Goal: Information Seeking & Learning: Learn about a topic

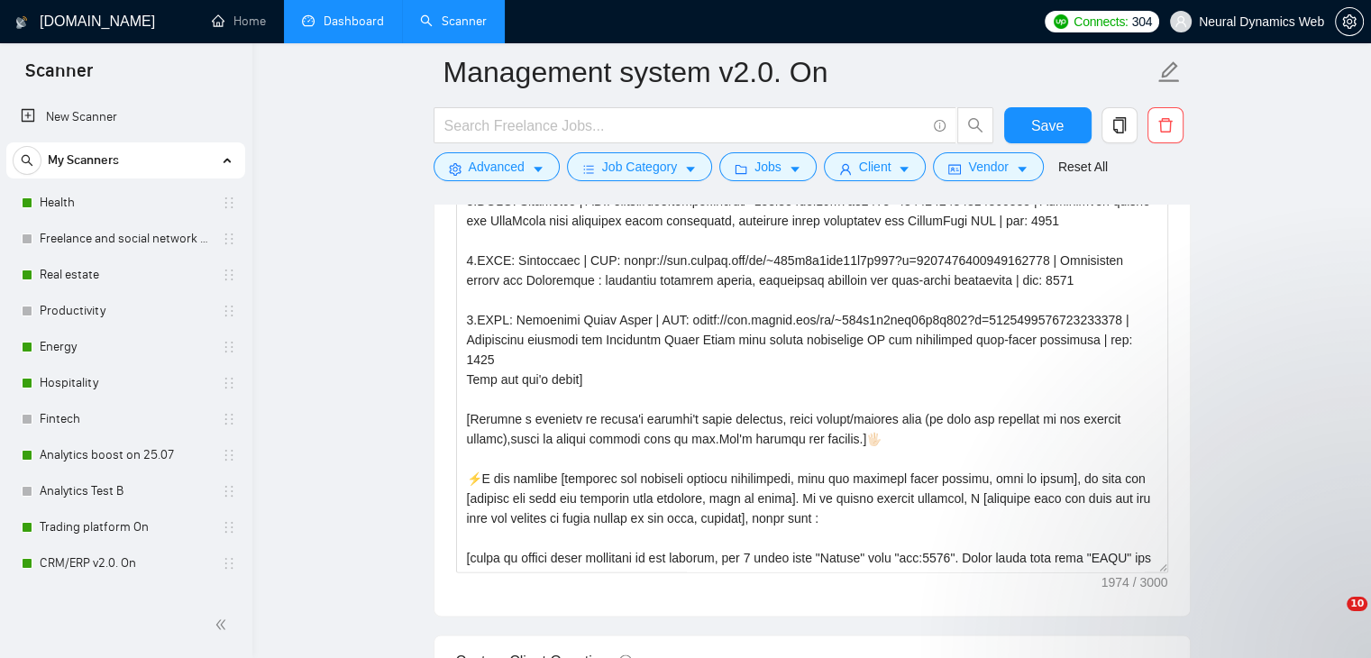
scroll to position [2073, 0]
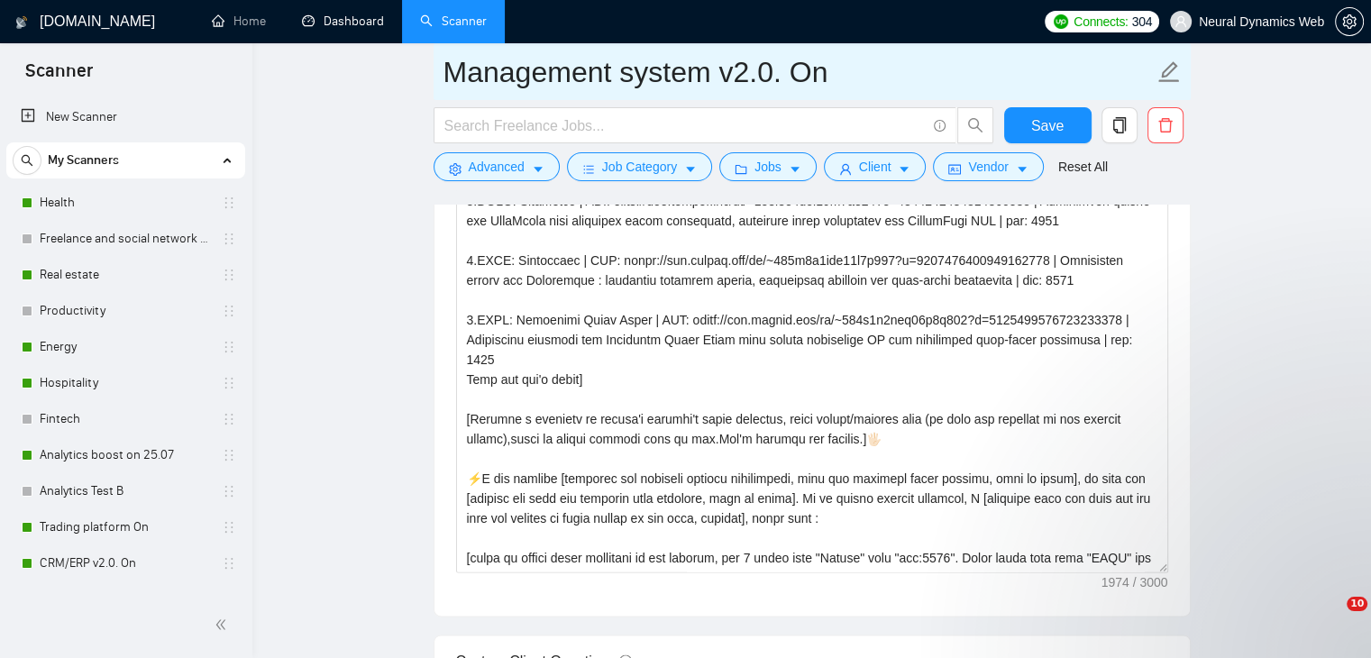
drag, startPoint x: 299, startPoint y: 31, endPoint x: 615, endPoint y: 91, distance: 321.2
click at [302, 29] on link "Dashboard" at bounding box center [343, 21] width 82 height 15
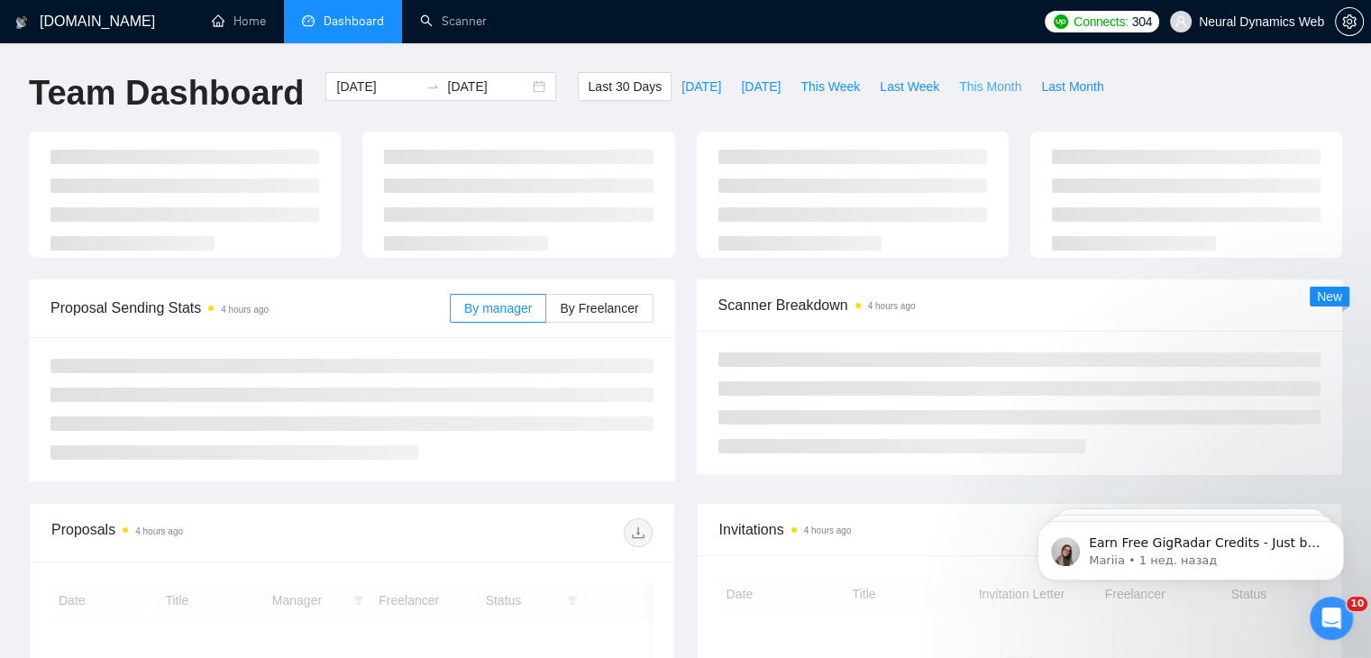
drag, startPoint x: 959, startPoint y: 84, endPoint x: 779, endPoint y: 114, distance: 182.8
click at [959, 84] on span "This Month" at bounding box center [990, 87] width 62 height 20
type input "[DATE]"
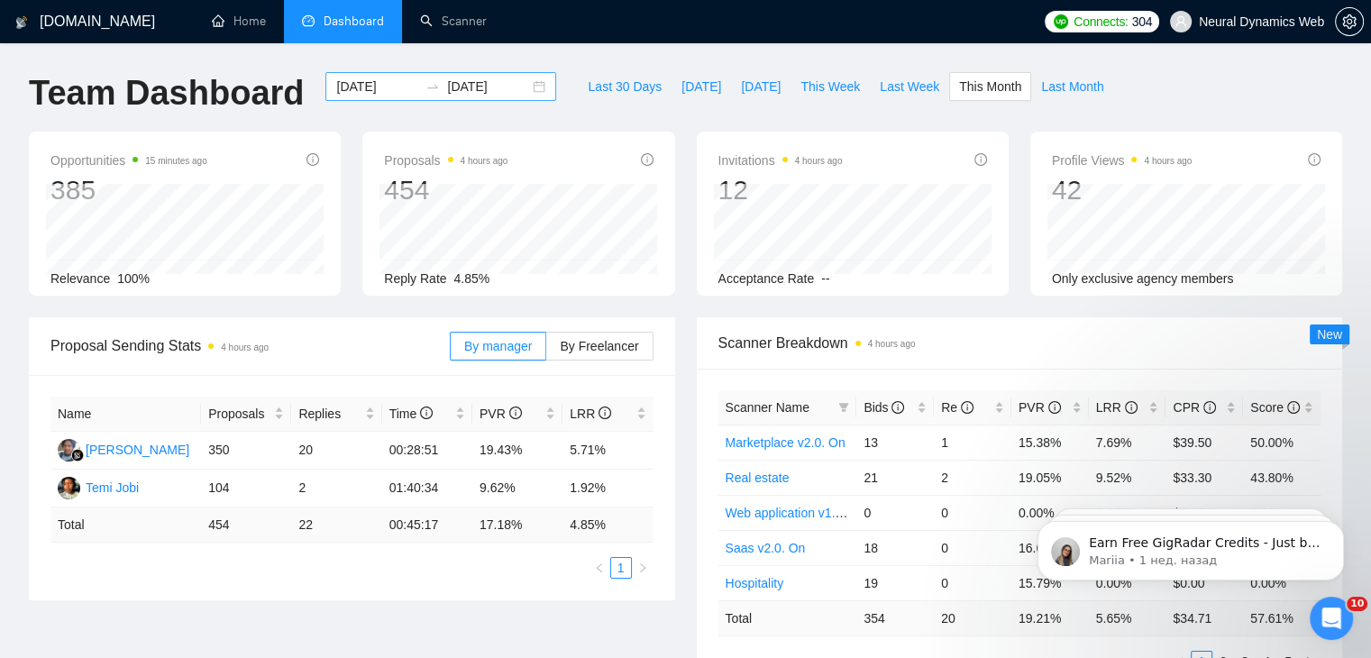
click at [531, 86] on div "[DATE] [DATE]" at bounding box center [440, 86] width 231 height 29
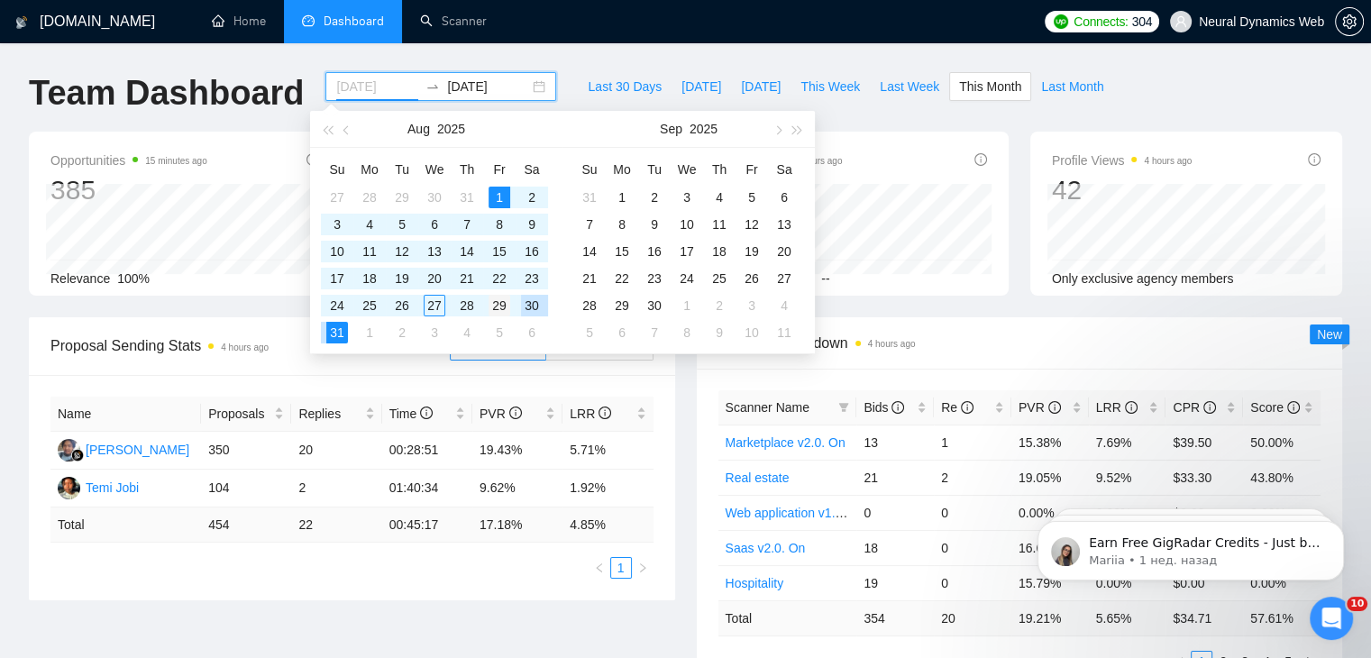
type input "[DATE]"
click at [500, 307] on div "29" at bounding box center [499, 306] width 22 height 22
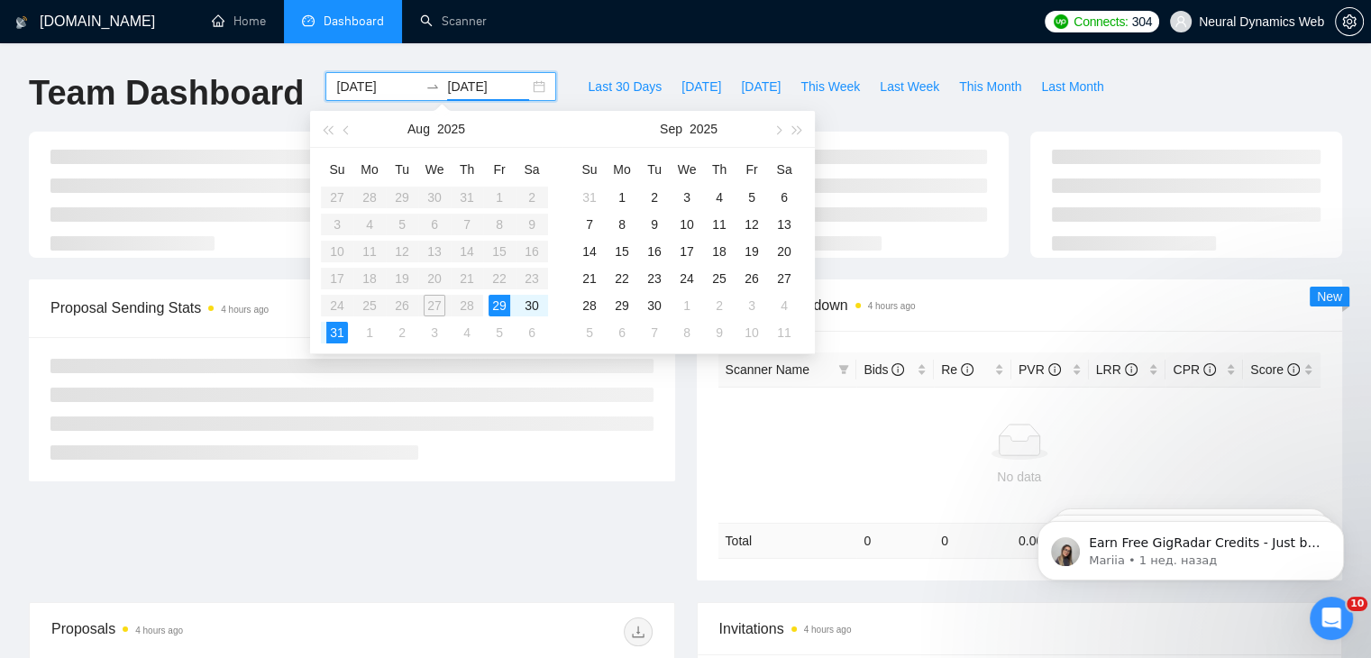
click at [529, 87] on div "[DATE] [DATE]" at bounding box center [440, 86] width 231 height 29
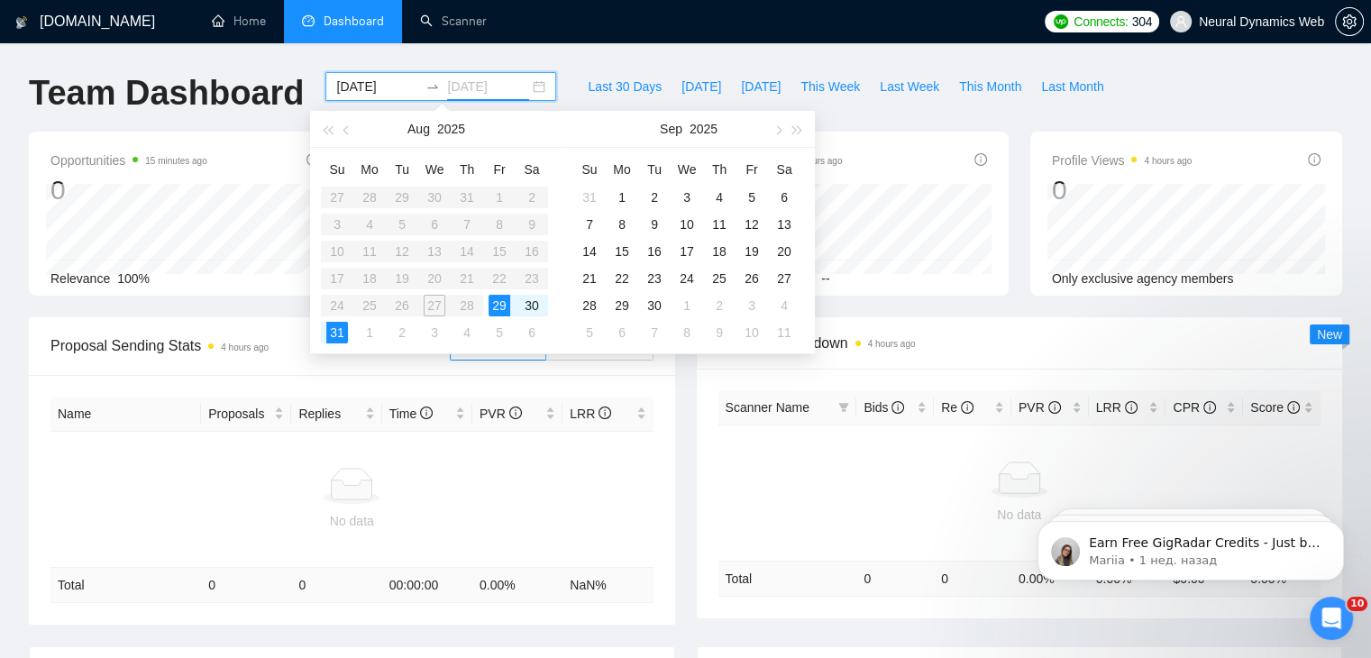
click at [499, 301] on div "29" at bounding box center [499, 306] width 22 height 22
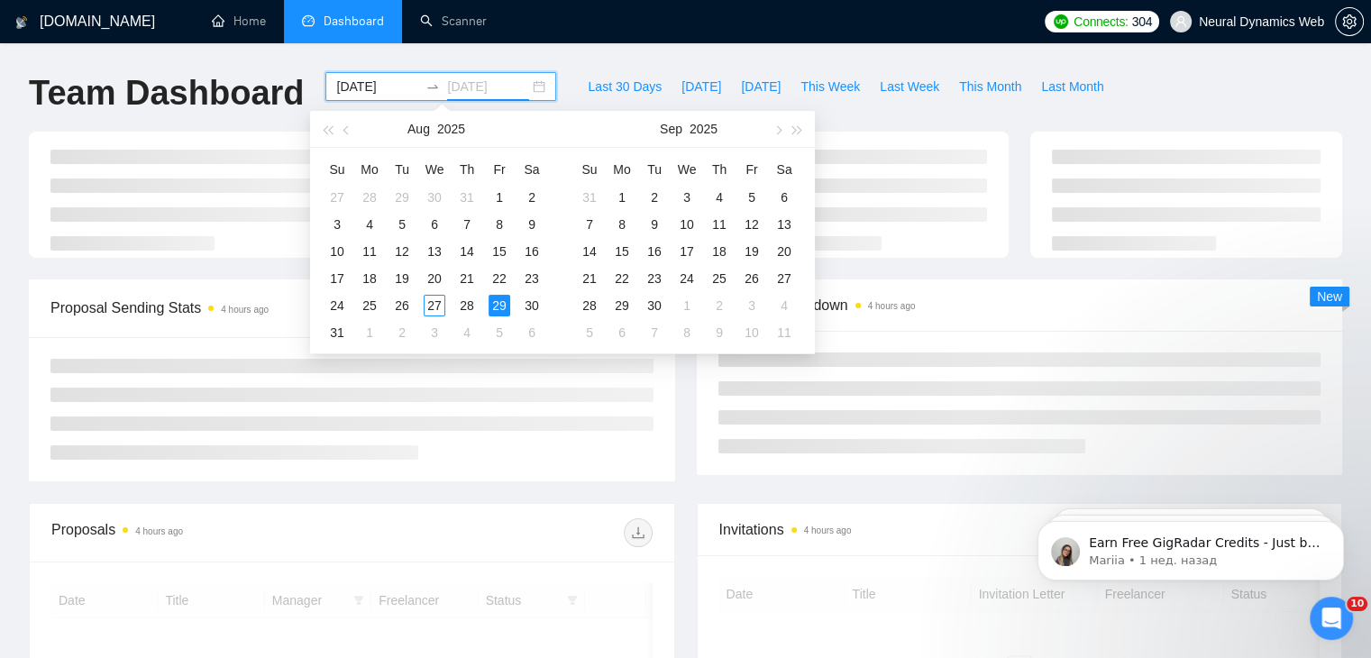
type input "[DATE]"
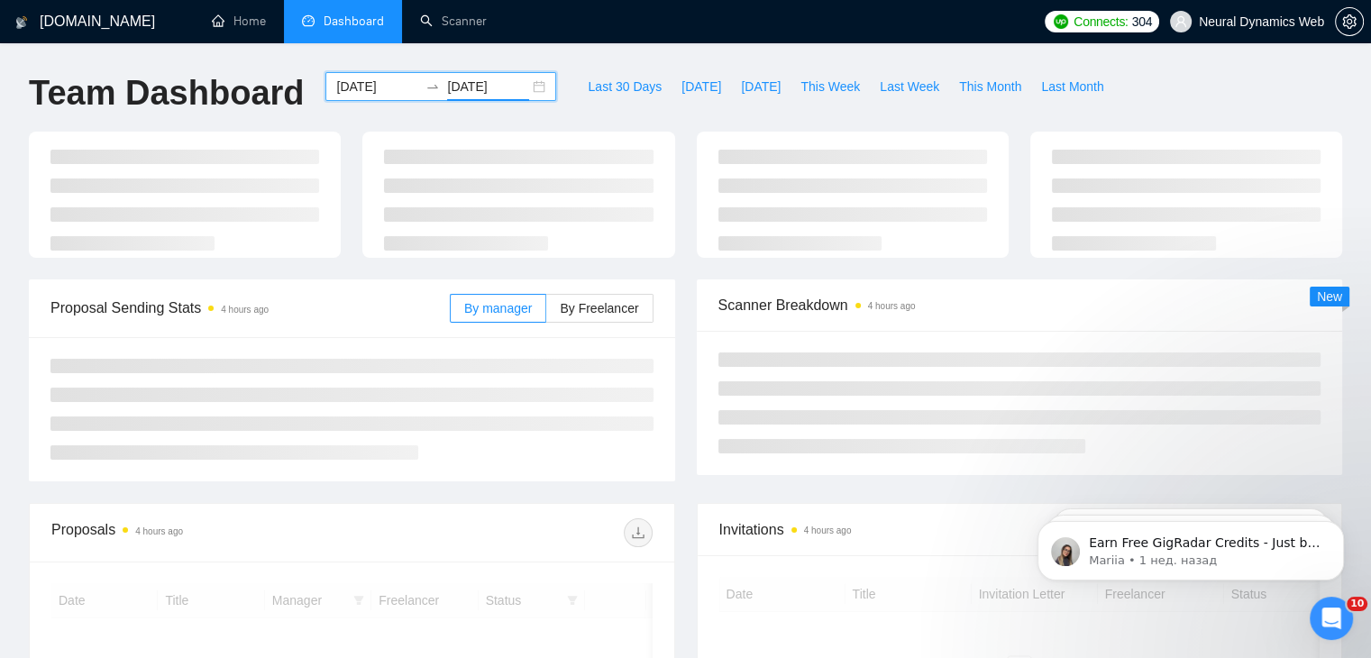
click at [527, 88] on div "[DATE] [DATE]" at bounding box center [440, 86] width 231 height 29
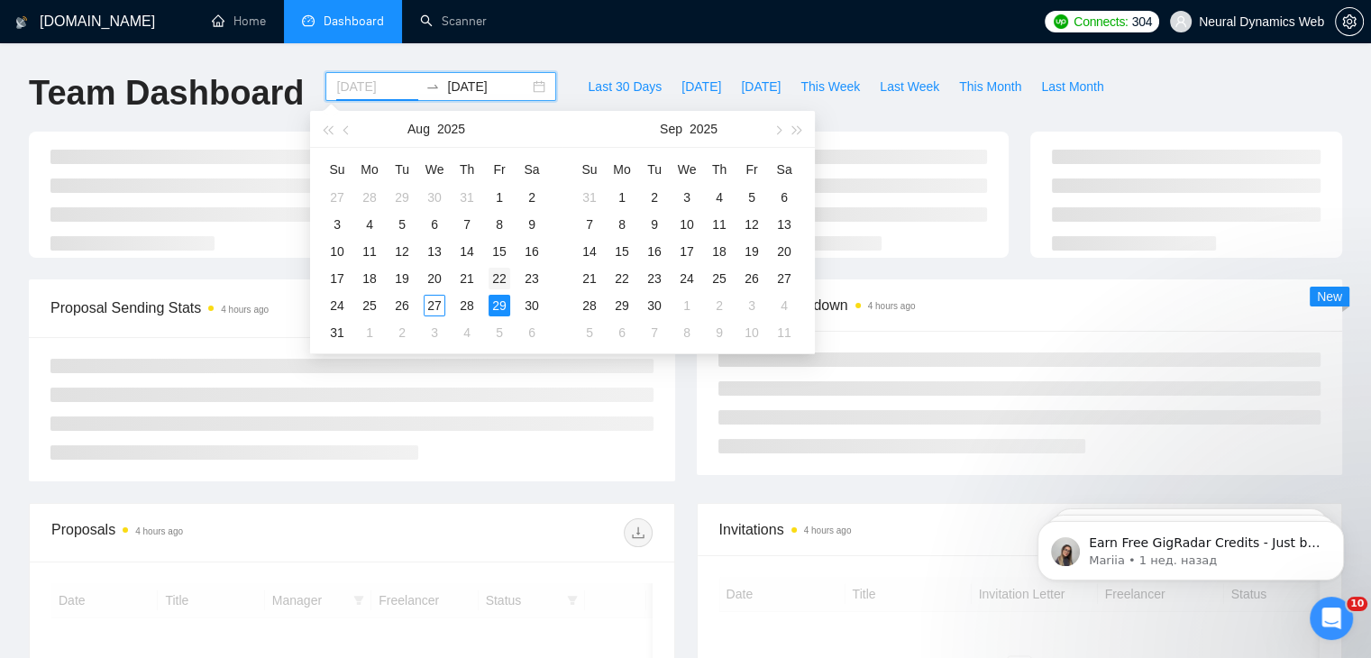
type input "[DATE]"
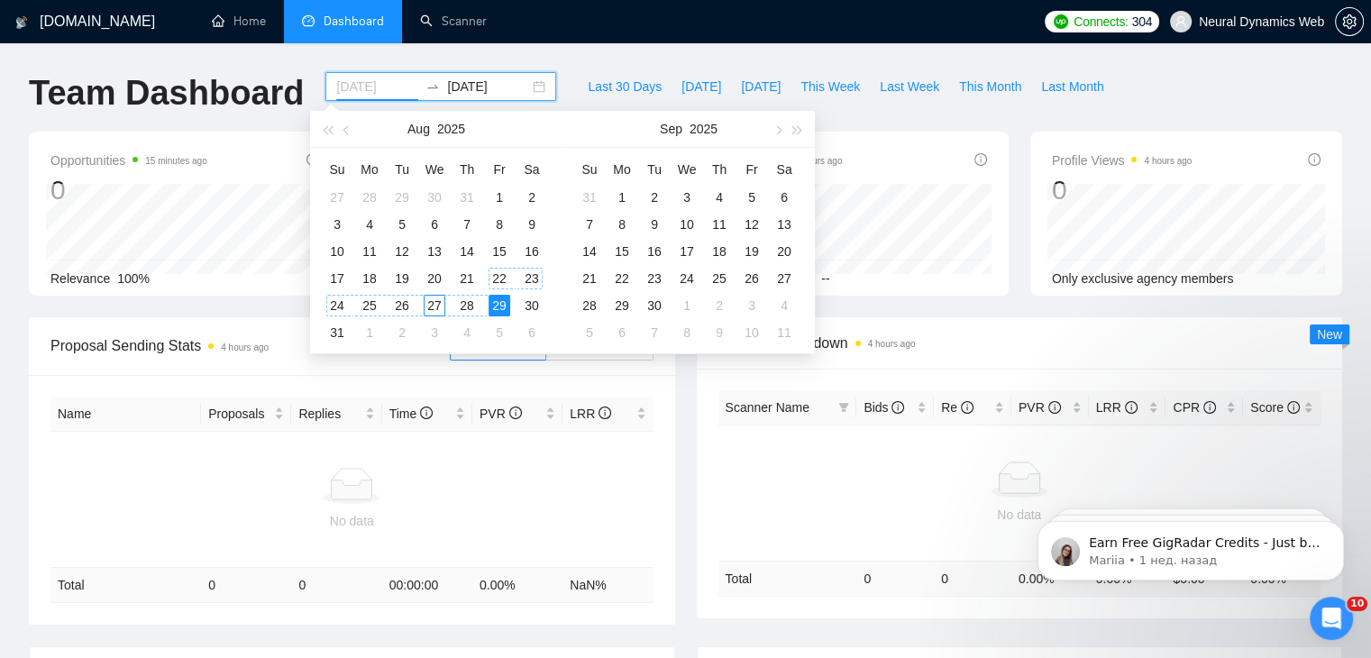
click at [497, 278] on div "22" at bounding box center [499, 279] width 22 height 22
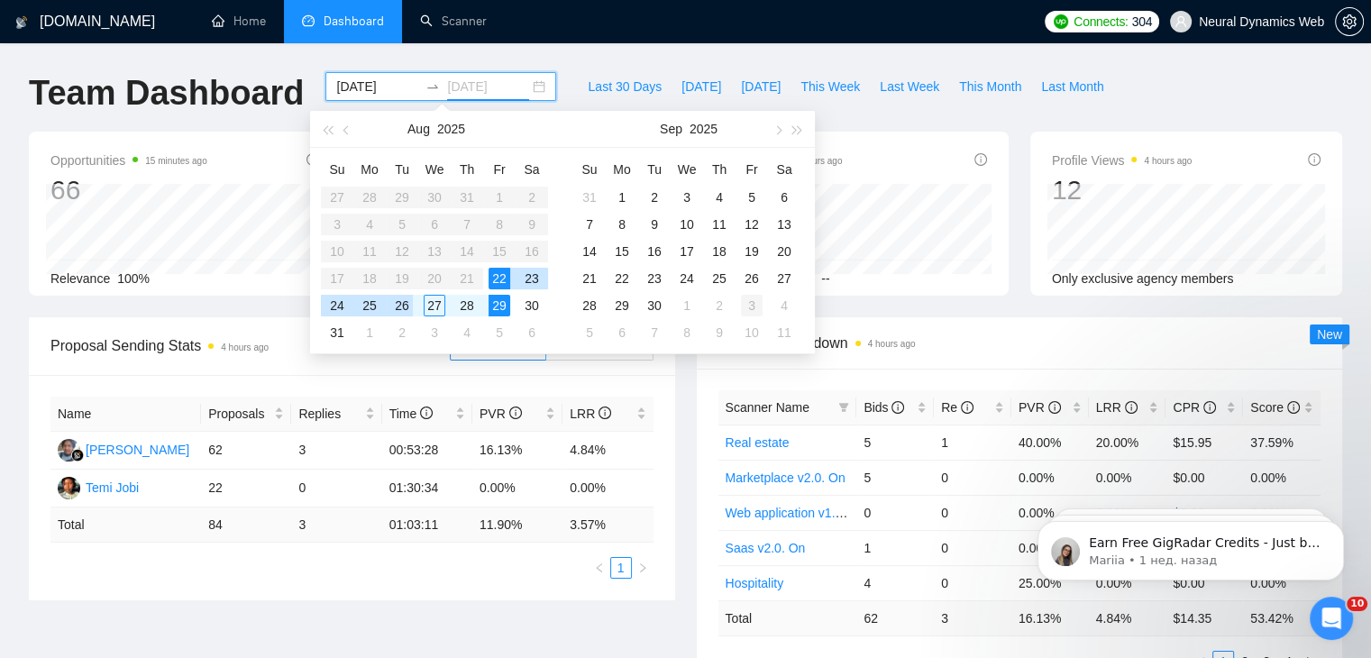
drag, startPoint x: 407, startPoint y: 307, endPoint x: 752, endPoint y: 302, distance: 344.3
click at [407, 307] on div "26" at bounding box center [402, 306] width 22 height 22
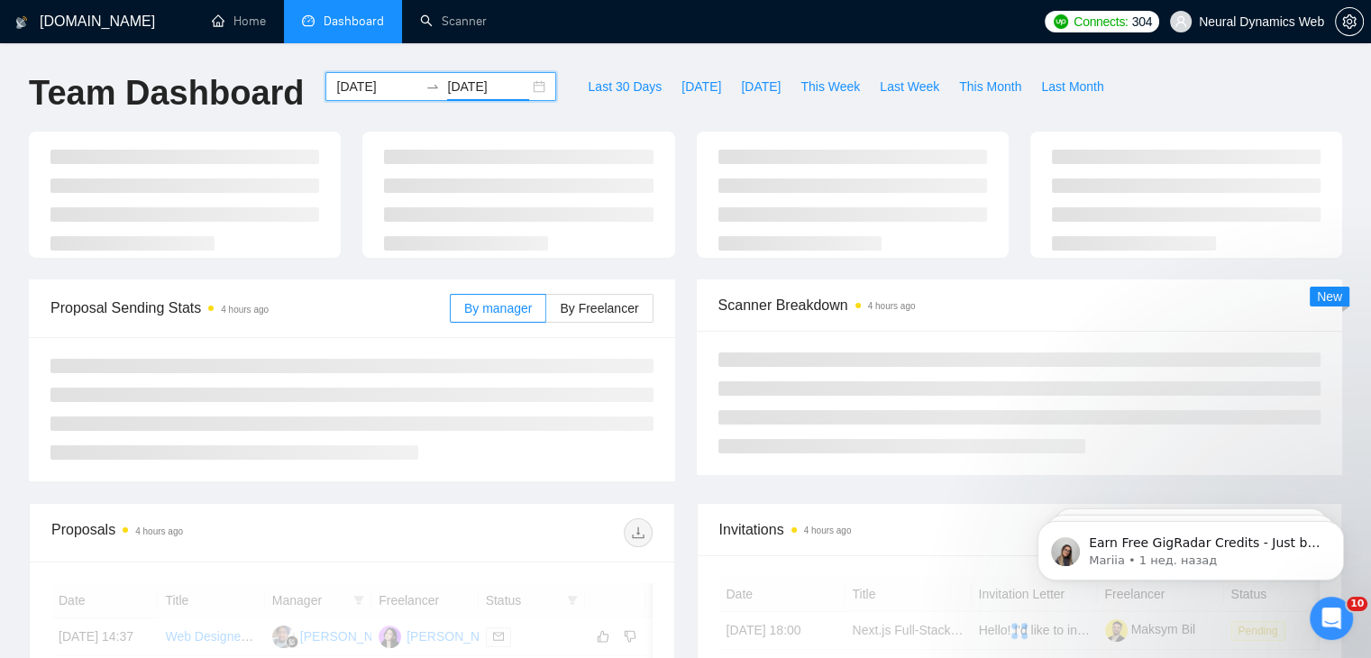
type input "[DATE]"
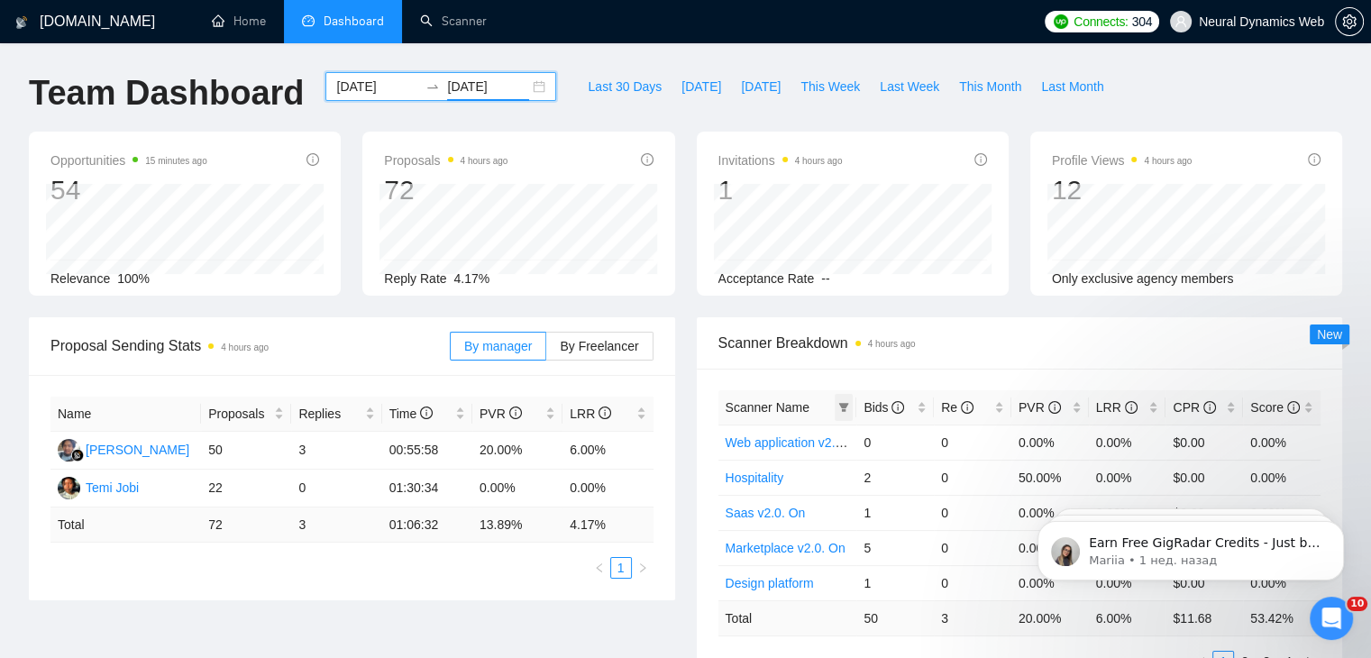
click at [844, 398] on span at bounding box center [844, 407] width 18 height 27
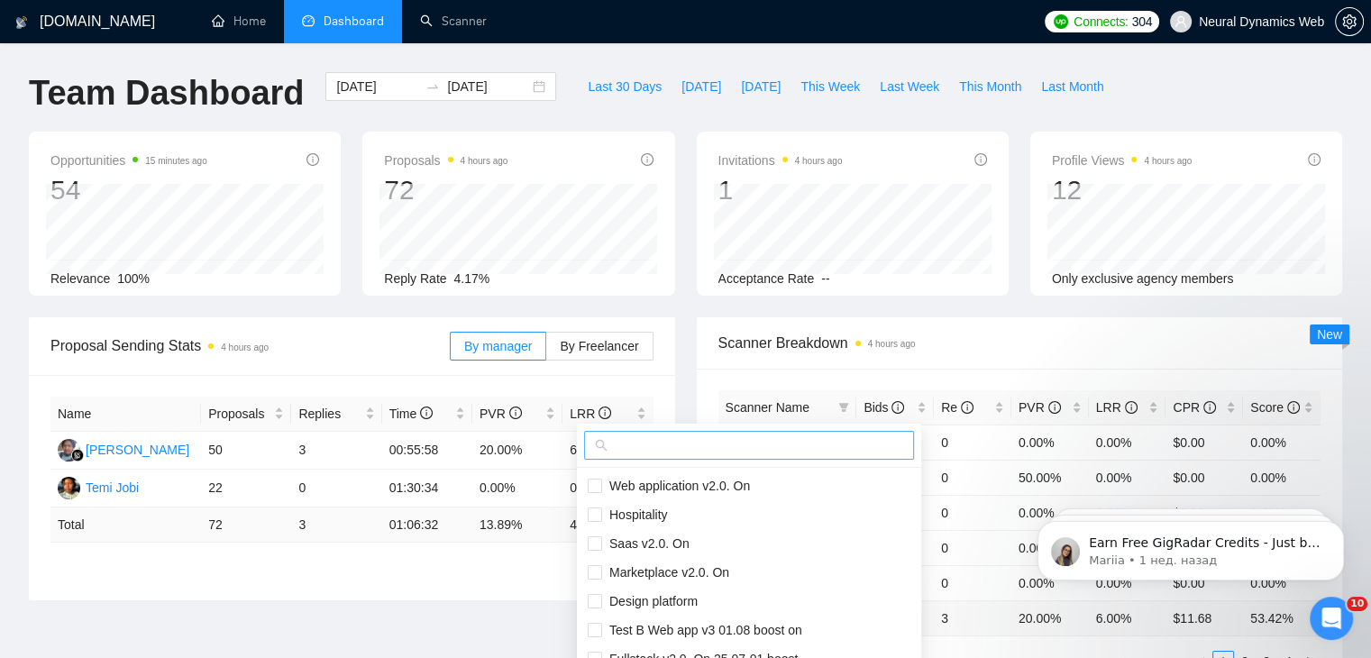
click at [794, 443] on input "text" at bounding box center [757, 445] width 292 height 20
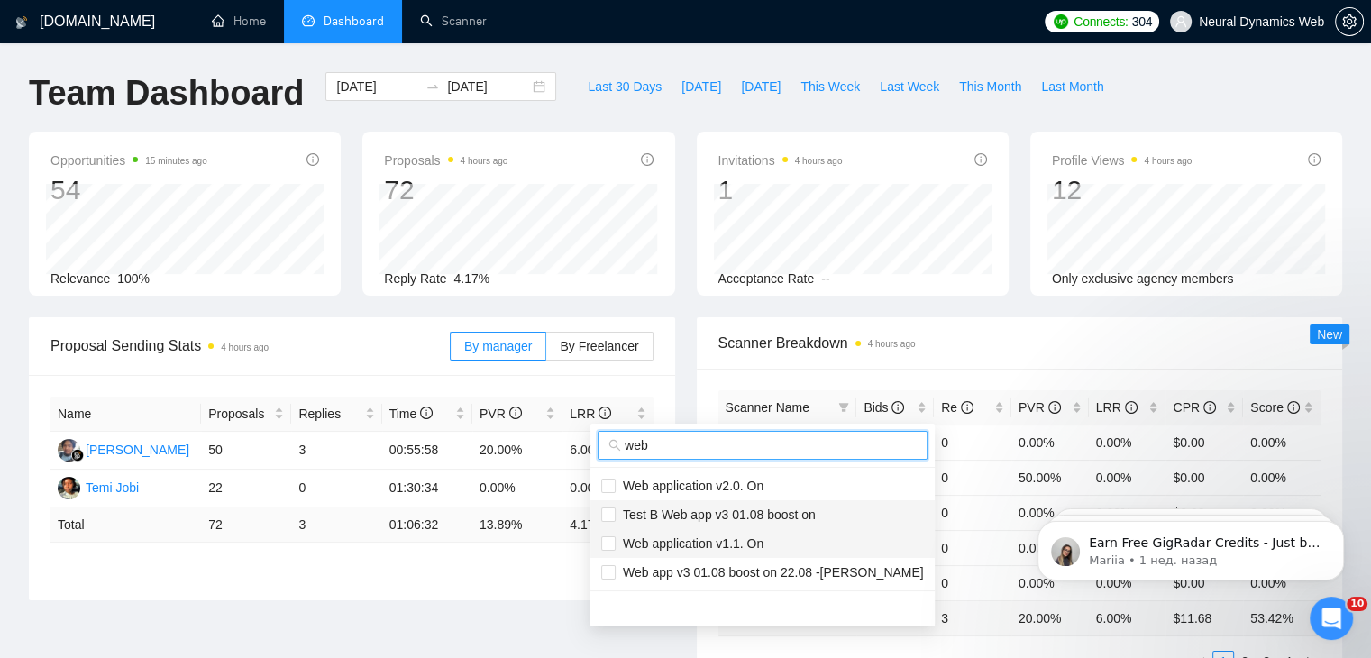
type input "web"
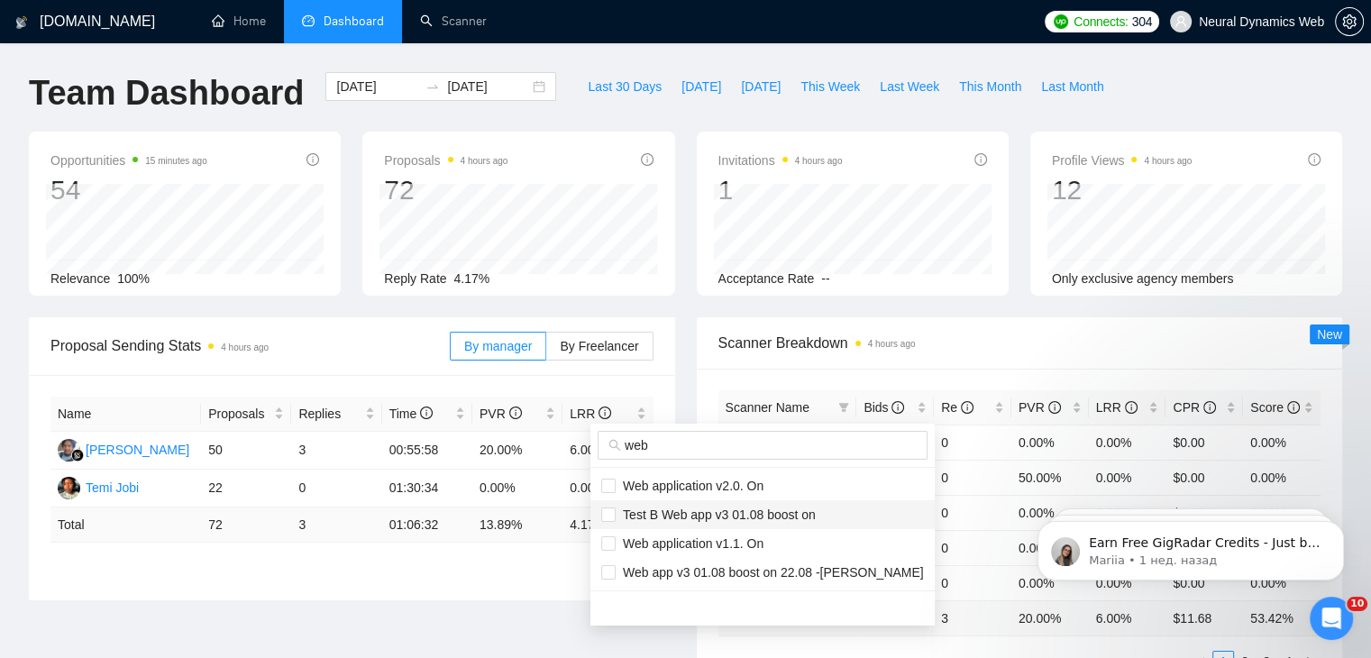
click at [717, 514] on span "Test B Web app v3 01.08 boost on" at bounding box center [716, 514] width 200 height 14
checkbox input "true"
click at [699, 568] on span "Web app v3 01.08 boost on 22.08 -[PERSON_NAME]" at bounding box center [770, 572] width 308 height 14
checkbox input "true"
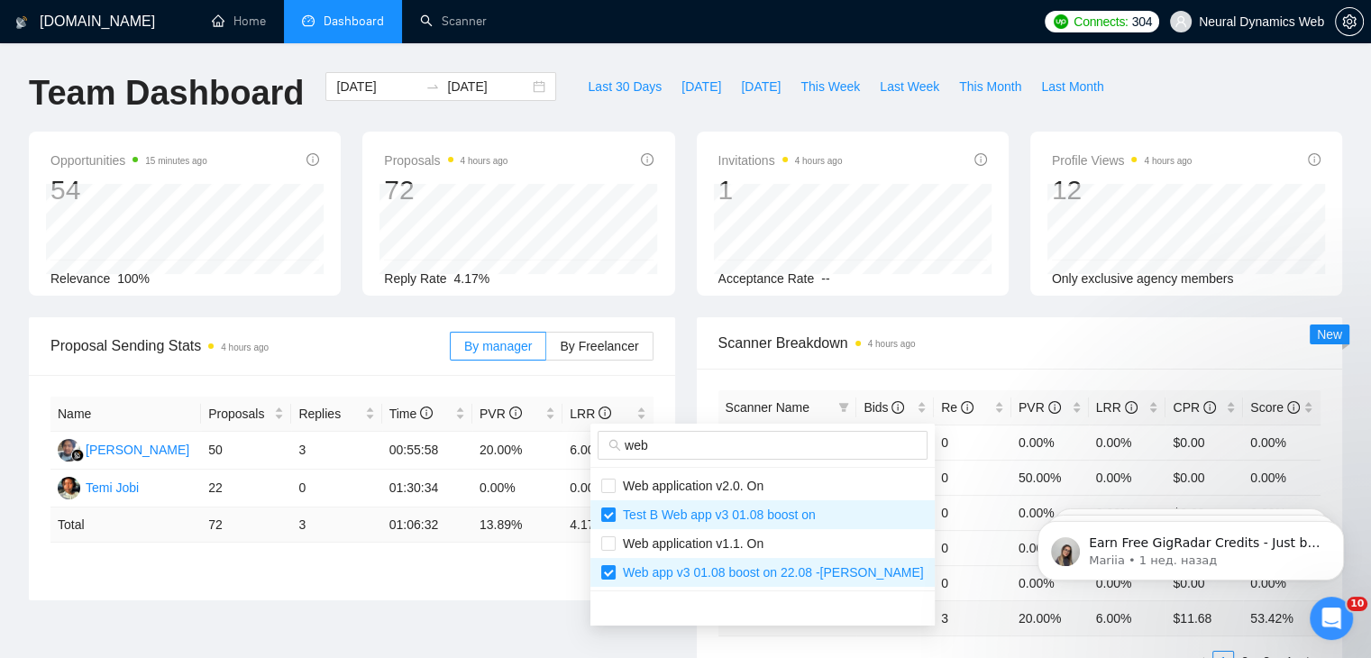
click at [953, 337] on span "Scanner Breakdown 4 hours ago" at bounding box center [1019, 343] width 603 height 23
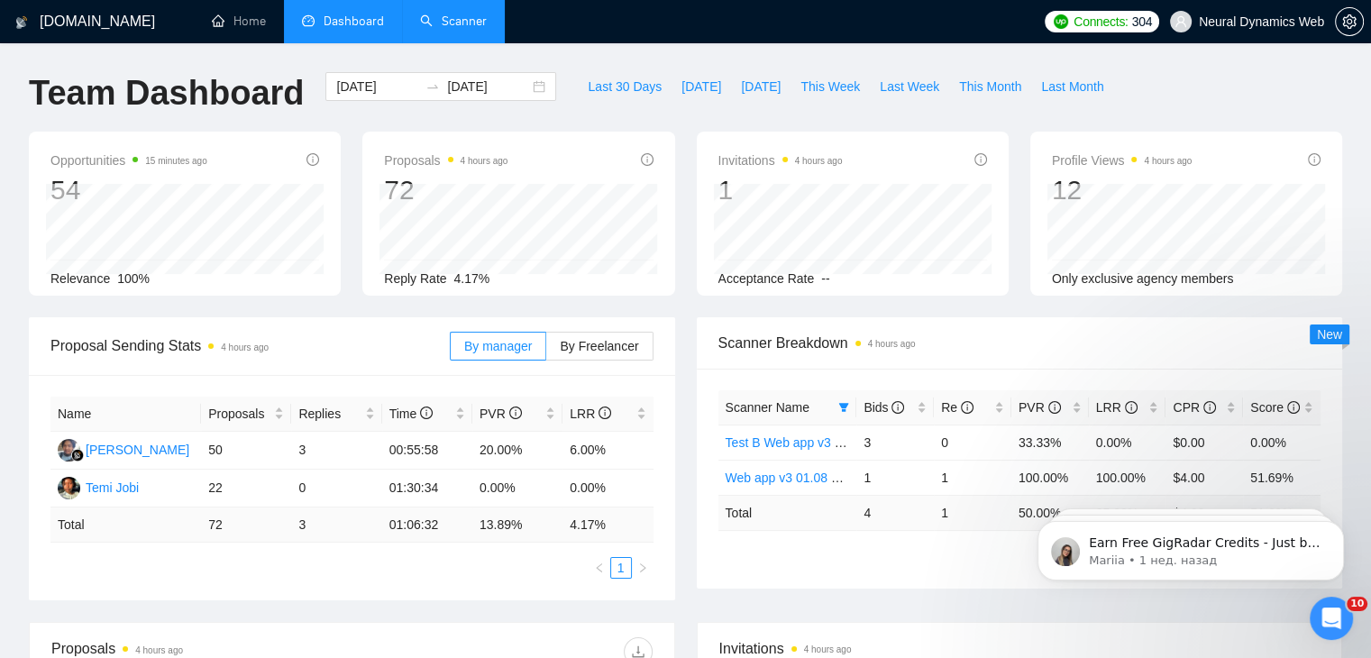
drag, startPoint x: 415, startPoint y: 15, endPoint x: 415, endPoint y: 28, distance: 12.6
click at [420, 15] on link "Scanner" at bounding box center [453, 21] width 67 height 15
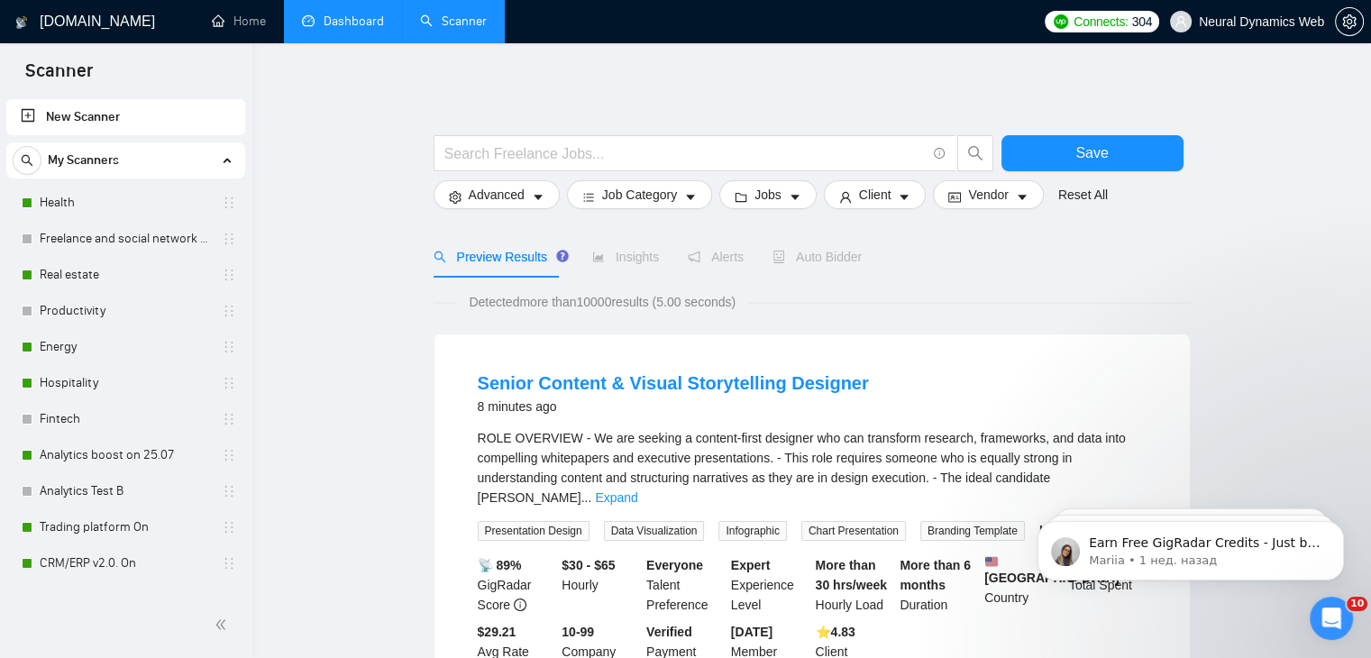
click at [345, 17] on link "Dashboard" at bounding box center [343, 21] width 82 height 15
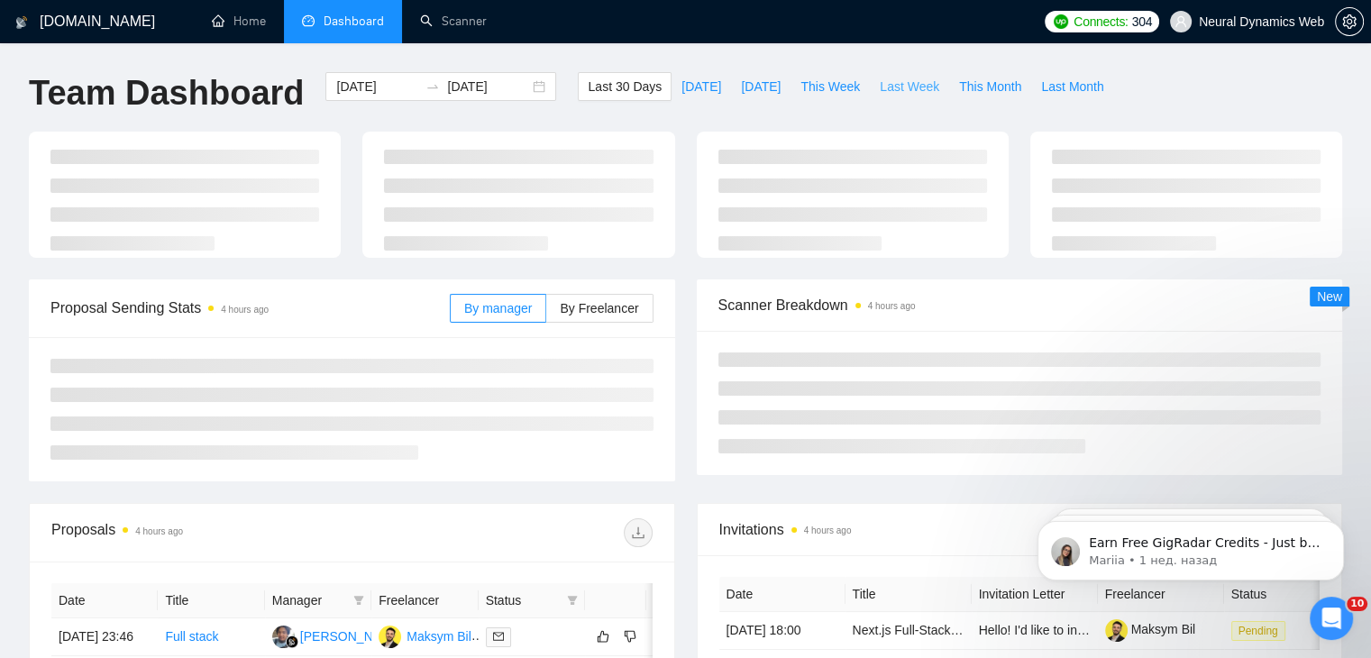
type input "[DATE]"
click at [896, 87] on span "Last Week" at bounding box center [909, 87] width 59 height 20
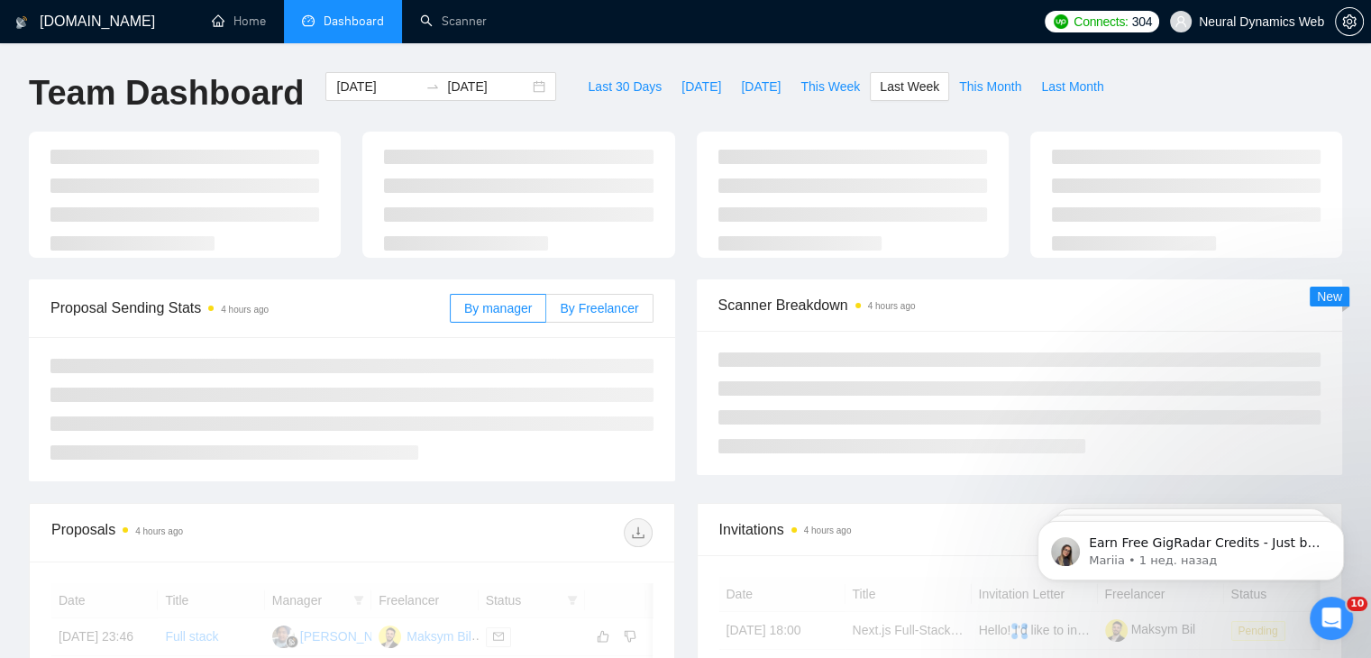
type input "[DATE]"
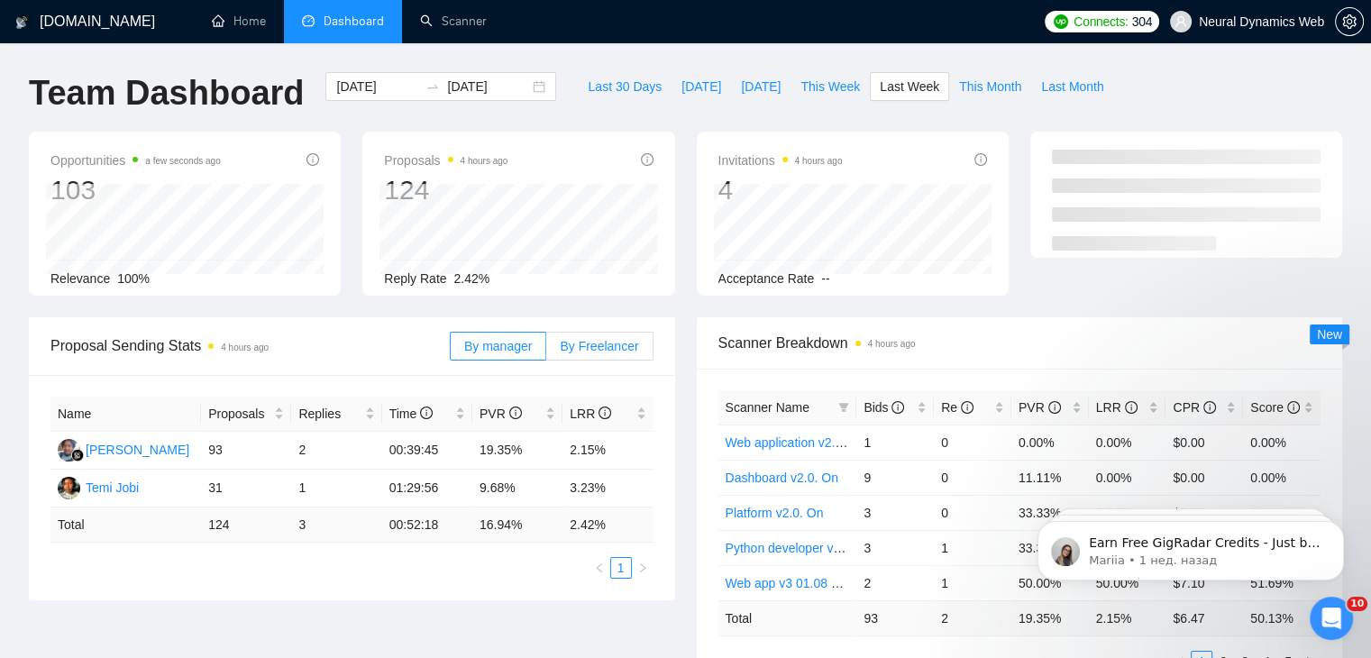
click at [590, 339] on span "By Freelancer" at bounding box center [599, 346] width 78 height 14
click at [546, 351] on input "By Freelancer" at bounding box center [546, 351] width 0 height 0
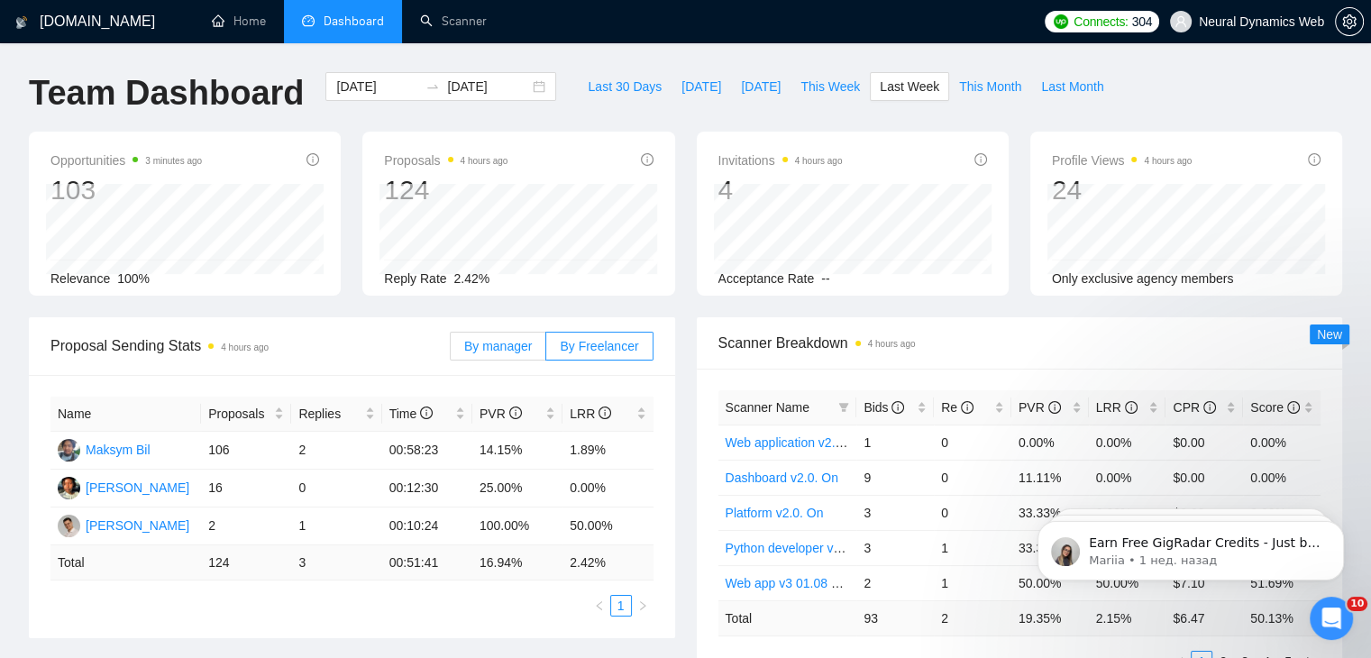
click at [521, 354] on label "By manager" at bounding box center [498, 346] width 96 height 29
click at [451, 351] on input "By manager" at bounding box center [451, 351] width 0 height 0
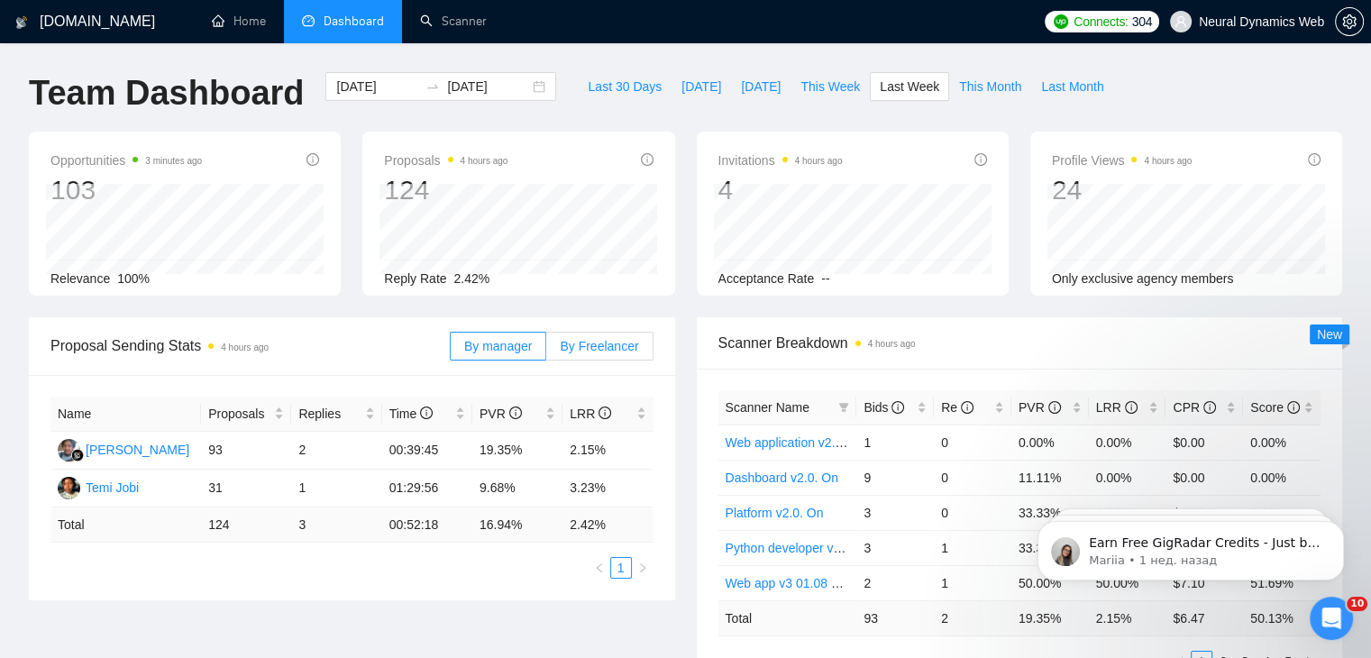
click at [607, 346] on span "By Freelancer" at bounding box center [599, 346] width 78 height 14
click at [546, 351] on input "By Freelancer" at bounding box center [546, 351] width 0 height 0
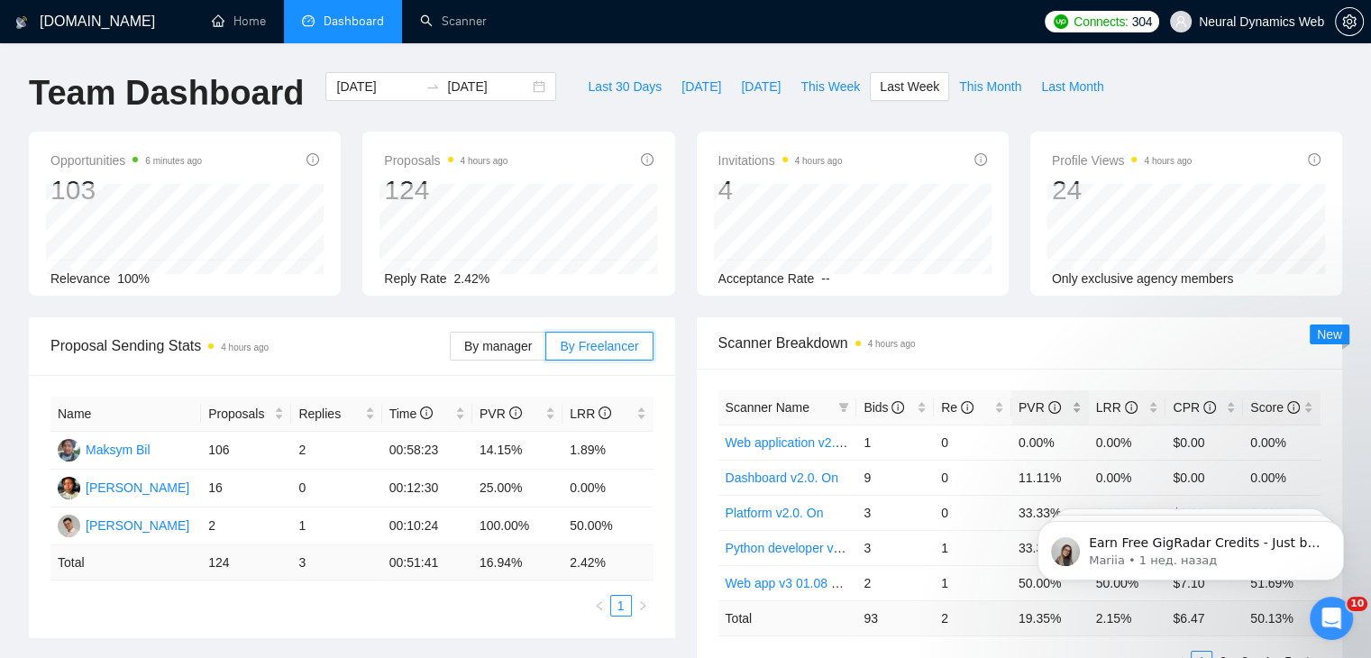
scroll to position [90, 0]
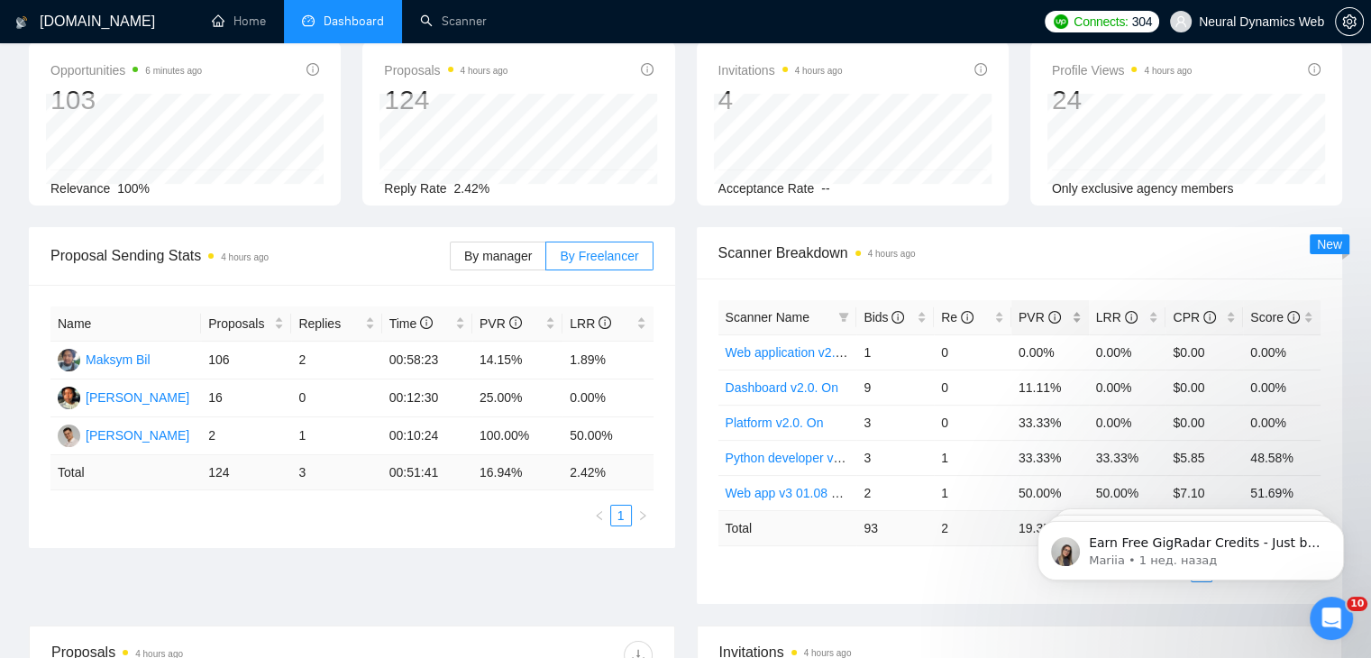
click at [1079, 307] on div "PVR" at bounding box center [1049, 317] width 63 height 20
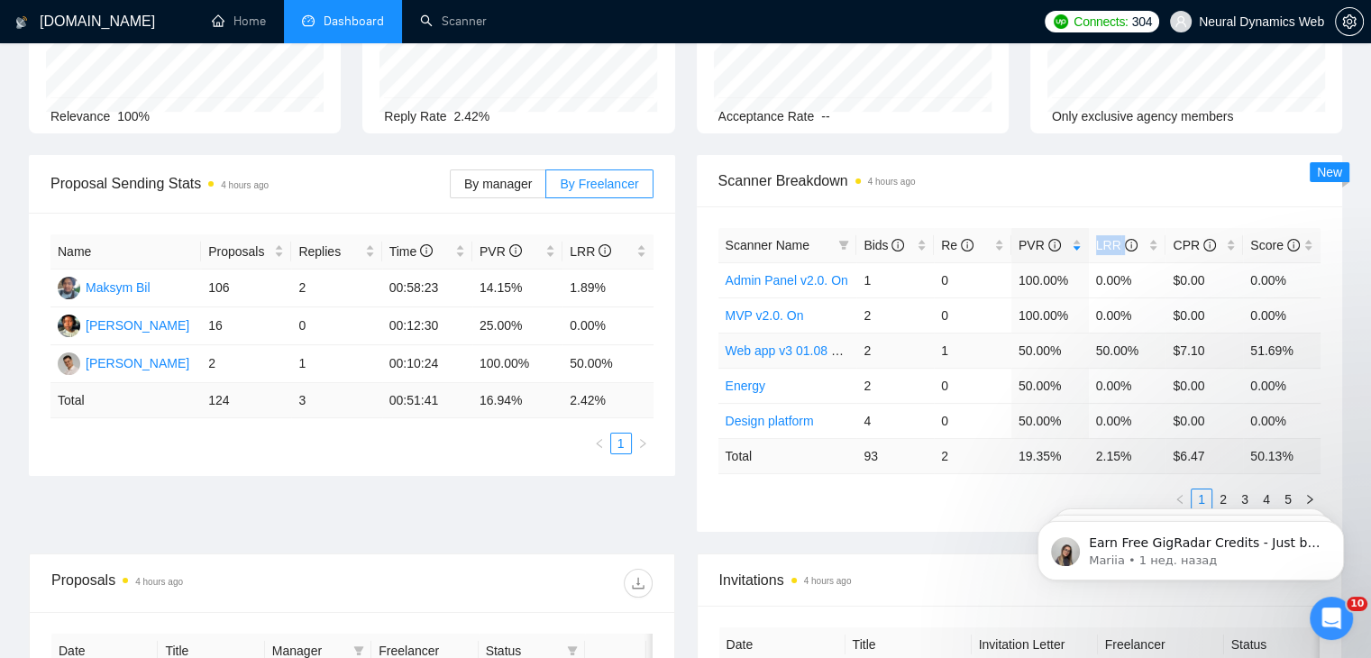
scroll to position [180, 0]
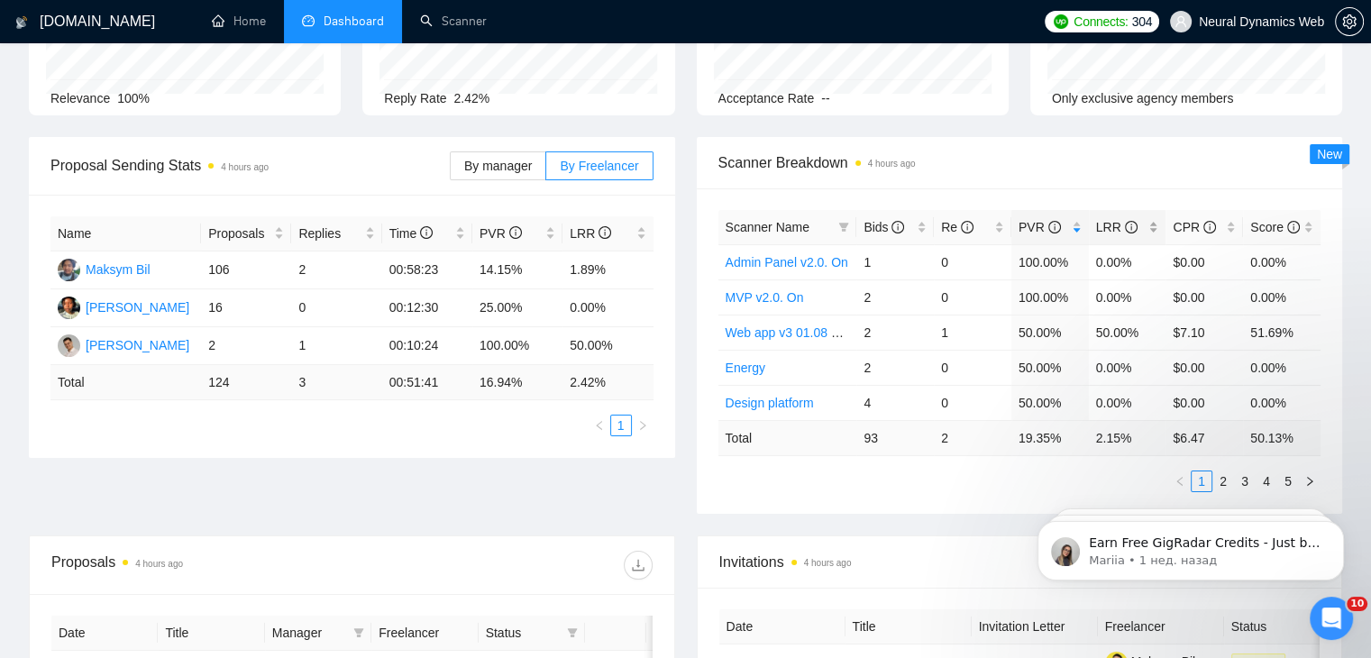
click at [1151, 219] on div "LRR" at bounding box center [1127, 227] width 63 height 20
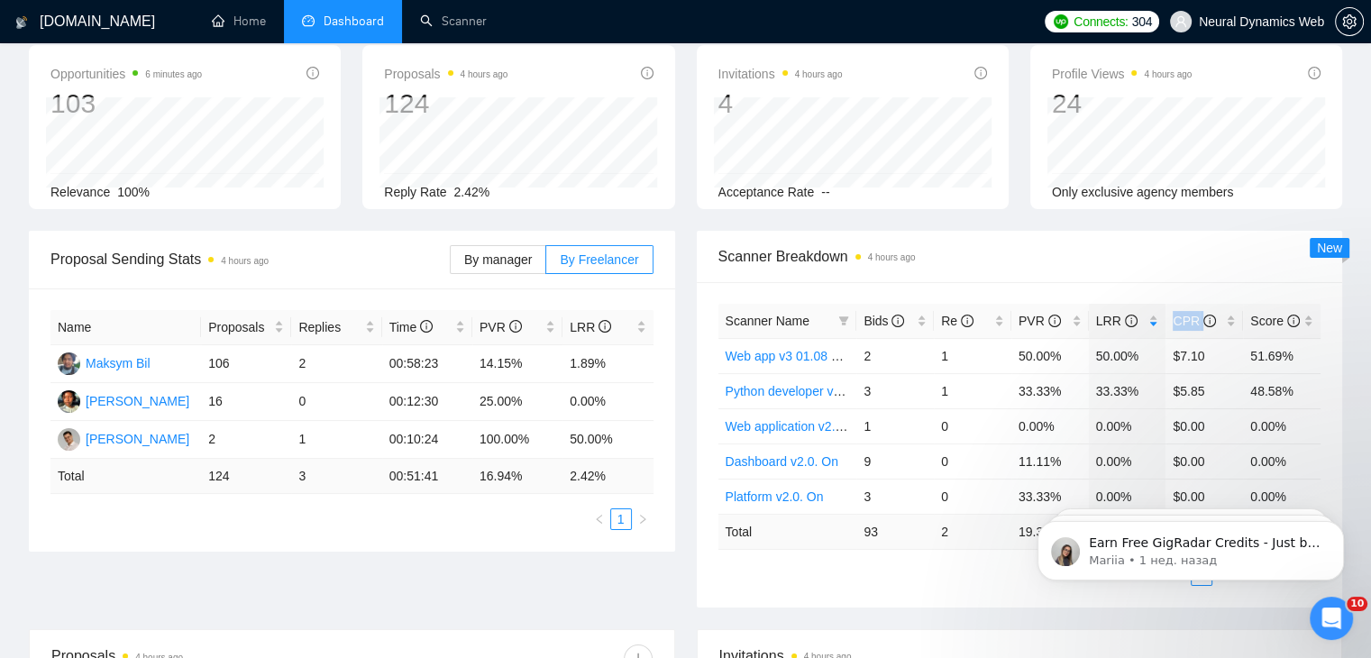
scroll to position [0, 0]
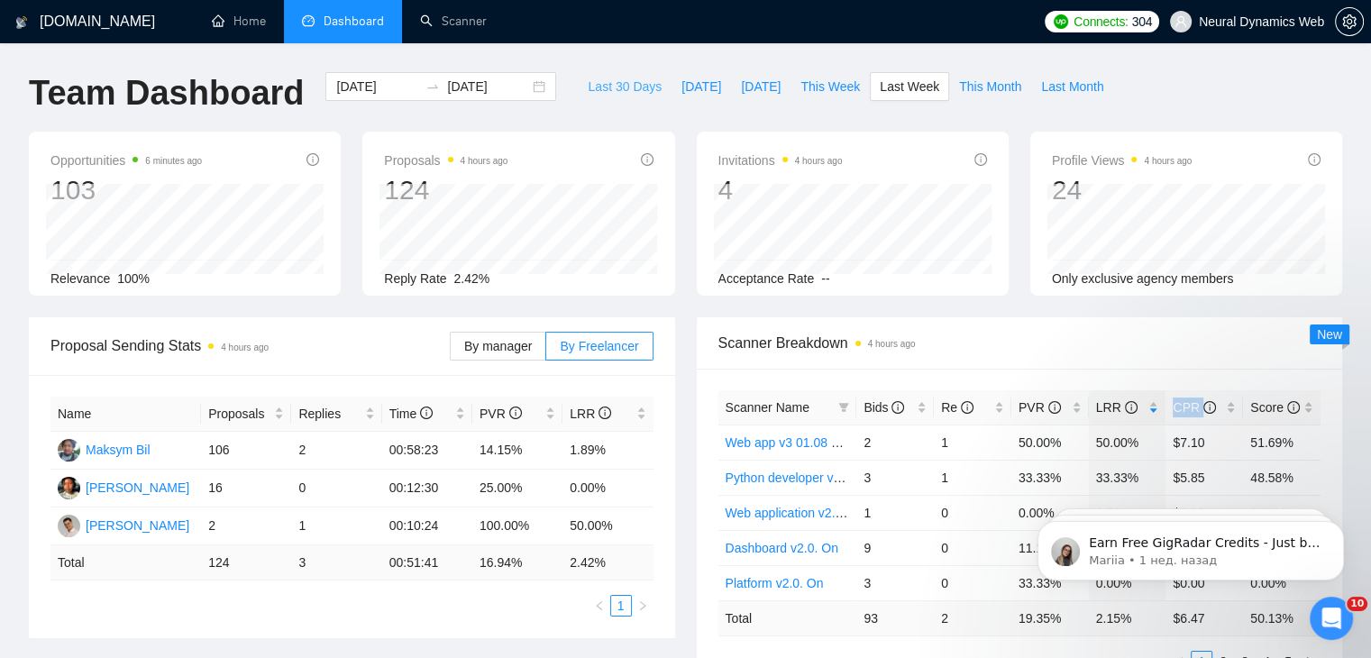
click at [609, 93] on span "Last 30 Days" at bounding box center [625, 87] width 74 height 20
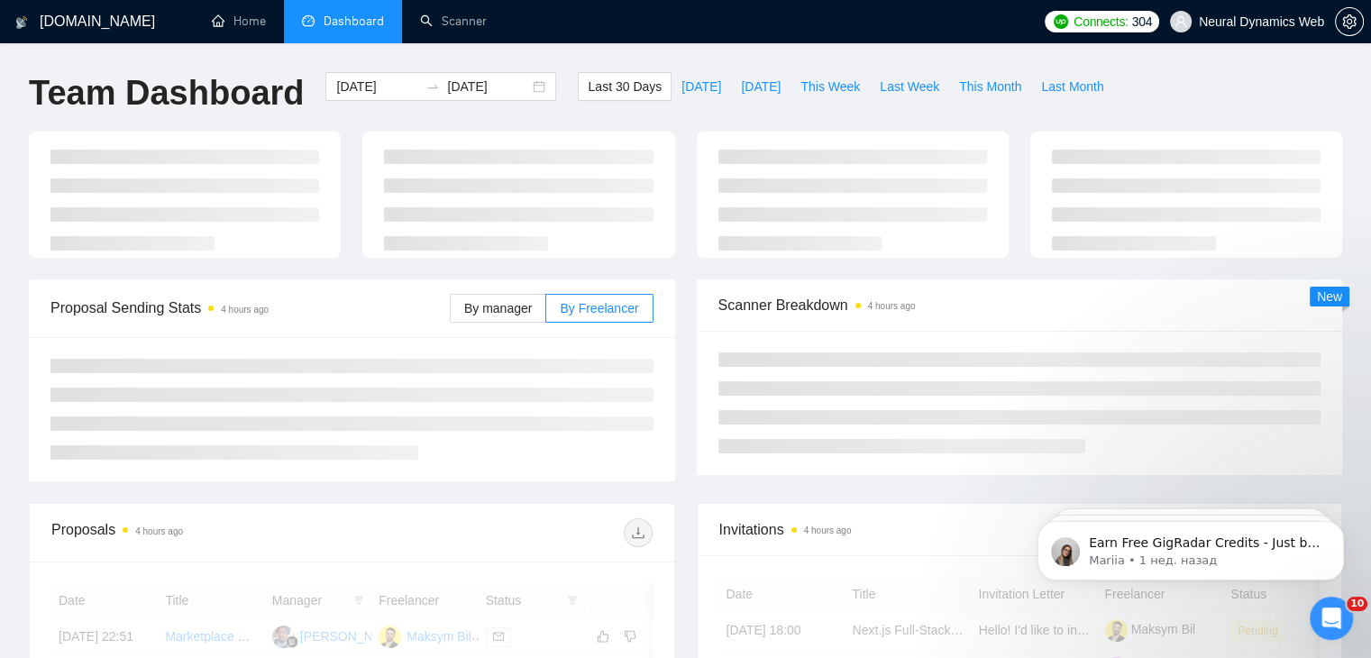
scroll to position [180, 0]
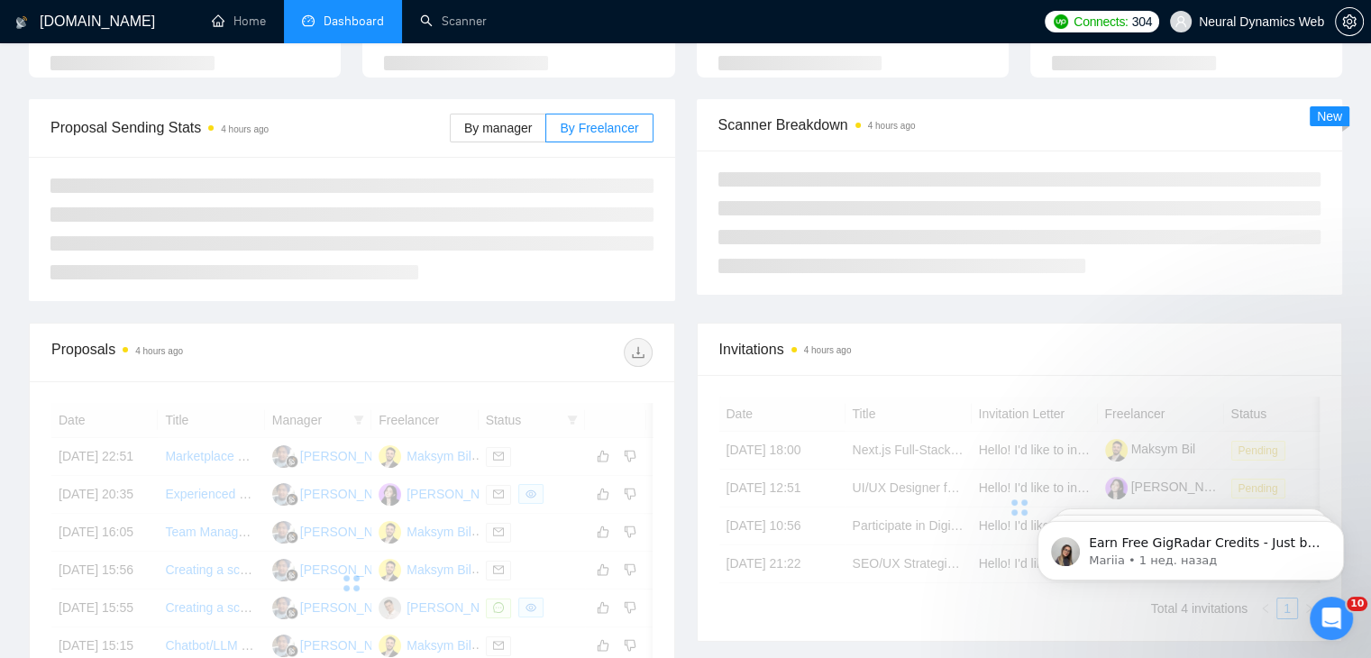
type input "[DATE]"
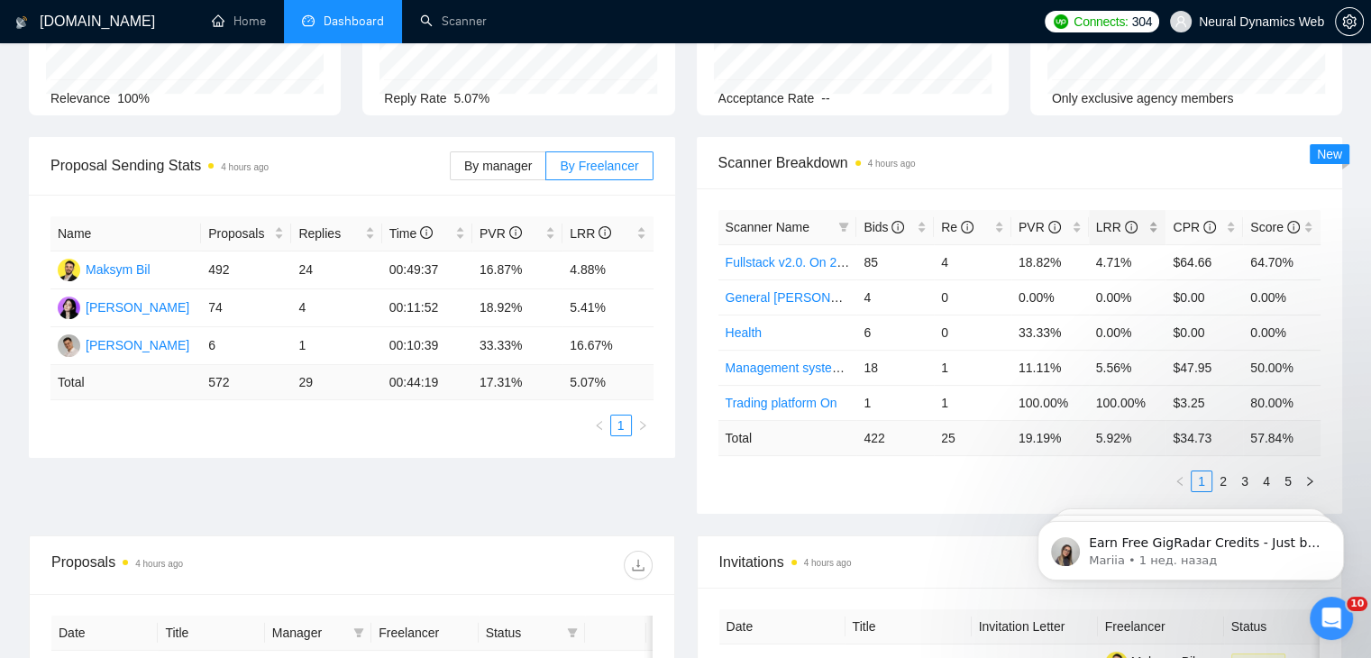
click at [1145, 224] on div "LRR" at bounding box center [1127, 227] width 63 height 20
click at [1223, 481] on link "2" at bounding box center [1223, 481] width 20 height 20
click at [1247, 477] on link "3" at bounding box center [1245, 481] width 20 height 20
click at [1206, 479] on link "1" at bounding box center [1201, 481] width 20 height 20
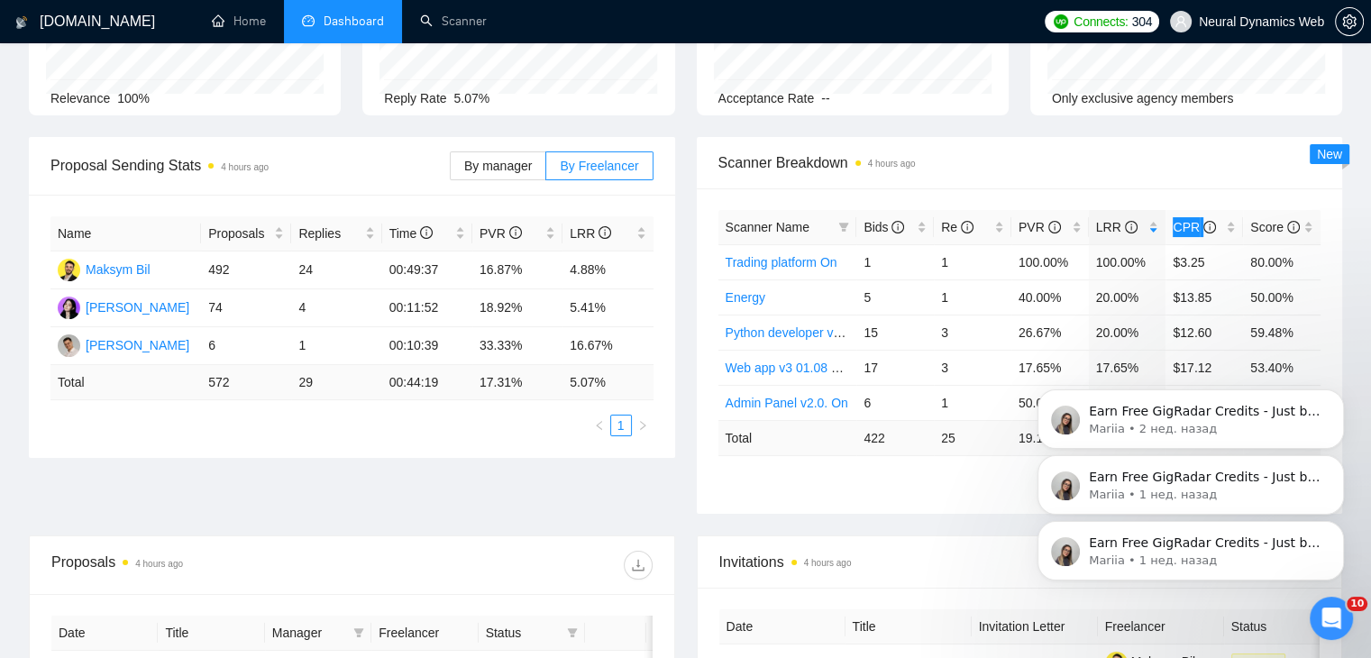
click at [1351, 397] on div "Earn Free GigRadar Credits - Just by Sharing Your Story! 💬 Want more credits fo…" at bounding box center [1191, 467] width 332 height 225
click at [1336, 393] on icon "Dismiss notification" at bounding box center [1339, 394] width 10 height 10
click at [1337, 464] on icon "Dismiss notification" at bounding box center [1339, 460] width 10 height 10
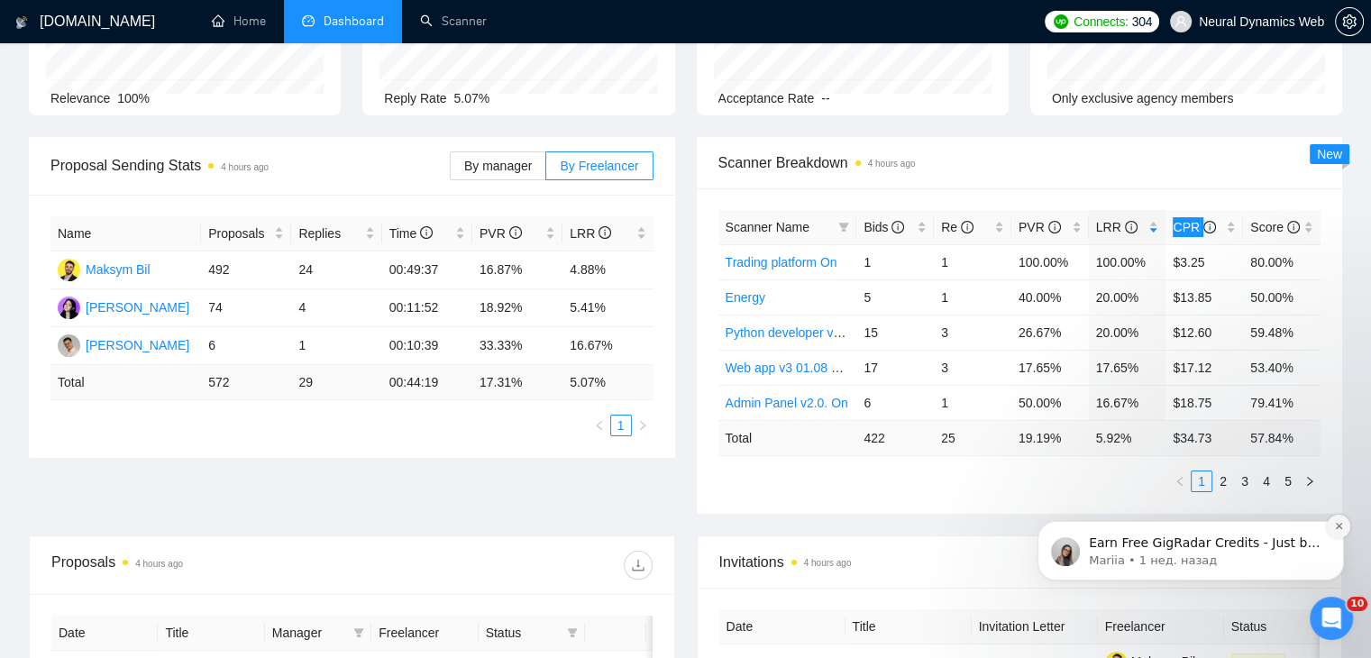
click at [1332, 530] on button "Dismiss notification" at bounding box center [1338, 526] width 23 height 23
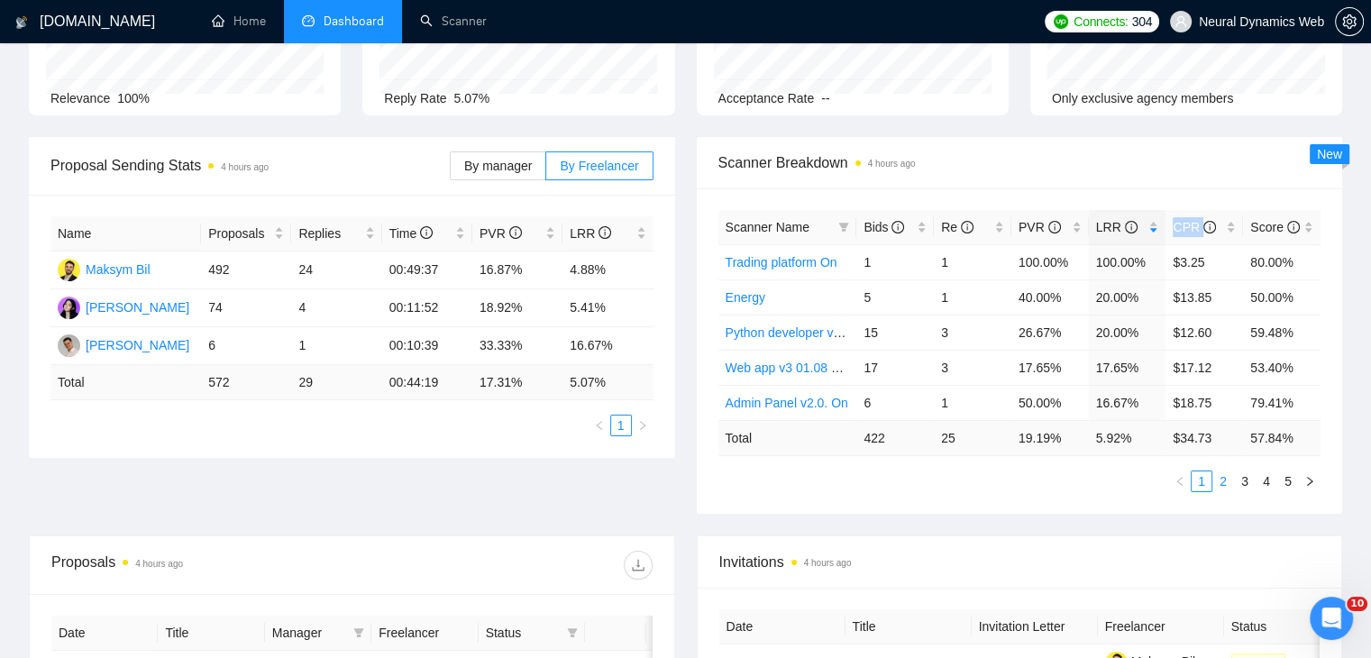
click at [1222, 480] on link "2" at bounding box center [1223, 481] width 20 height 20
click at [1247, 477] on link "3" at bounding box center [1245, 481] width 20 height 20
click at [1265, 474] on link "4" at bounding box center [1266, 481] width 20 height 20
click at [1200, 478] on link "1" at bounding box center [1201, 481] width 20 height 20
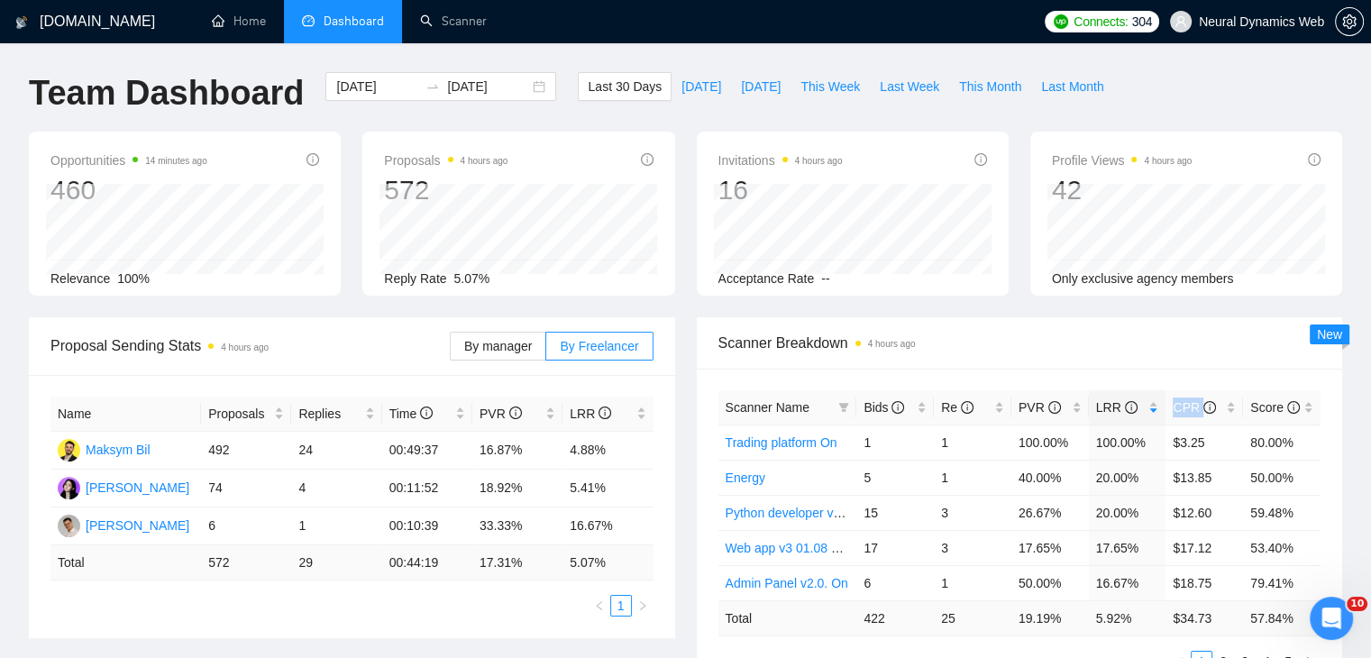
scroll to position [90, 0]
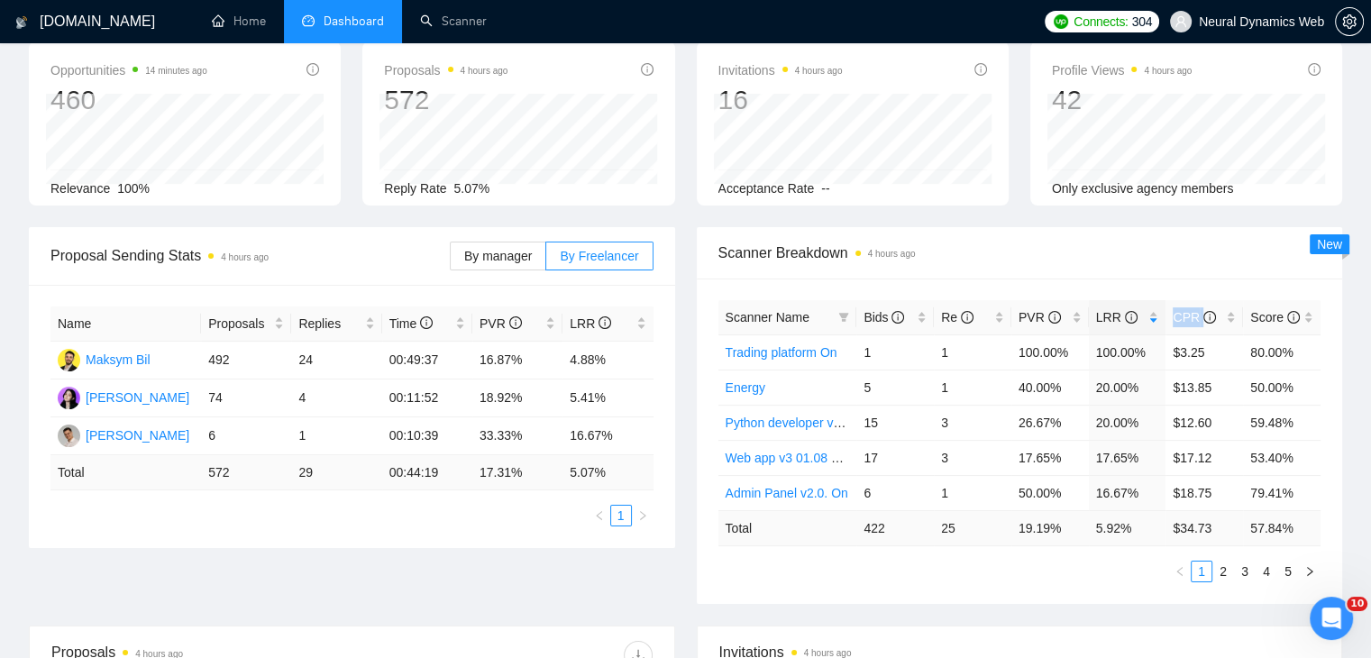
click at [1163, 244] on span "Scanner Breakdown 4 hours ago" at bounding box center [1019, 253] width 603 height 23
click at [1220, 578] on link "2" at bounding box center [1223, 571] width 20 height 20
click at [1239, 570] on link "3" at bounding box center [1245, 571] width 20 height 20
click at [1255, 570] on li "4" at bounding box center [1266, 572] width 22 height 22
click at [1278, 572] on link "5" at bounding box center [1288, 571] width 20 height 20
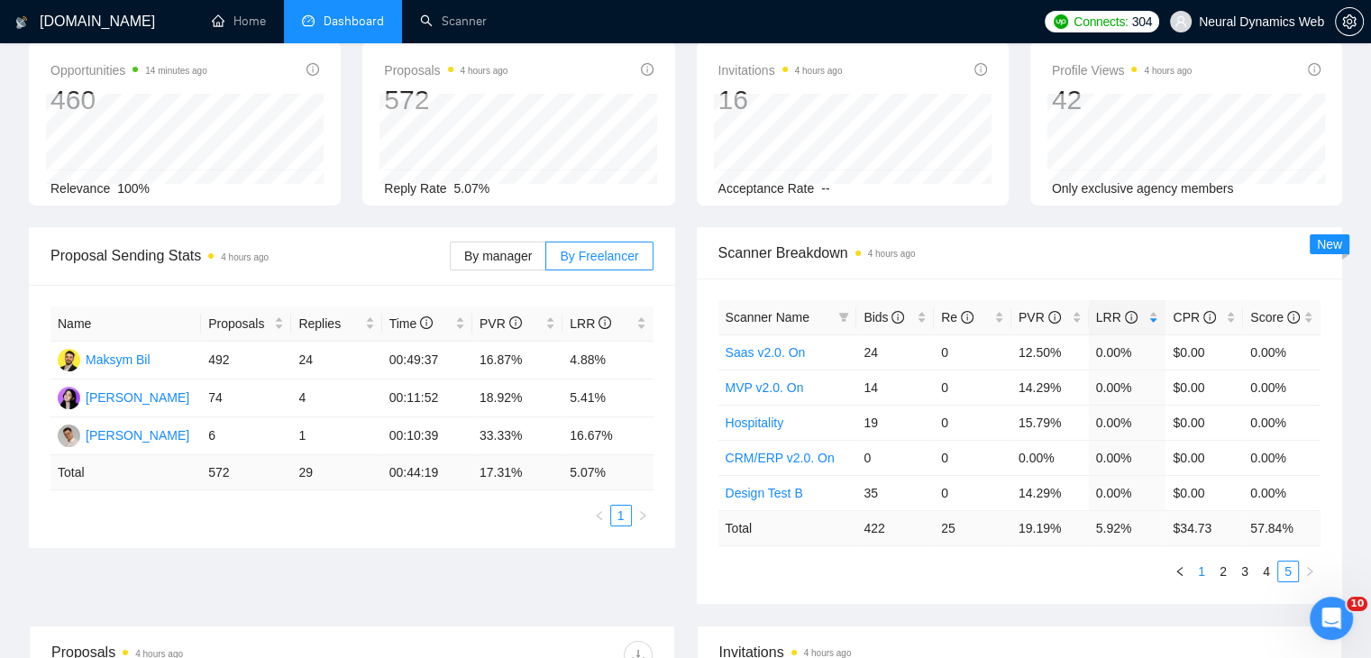
click at [1208, 570] on link "1" at bounding box center [1201, 571] width 20 height 20
